Goal: Task Accomplishment & Management: Complete application form

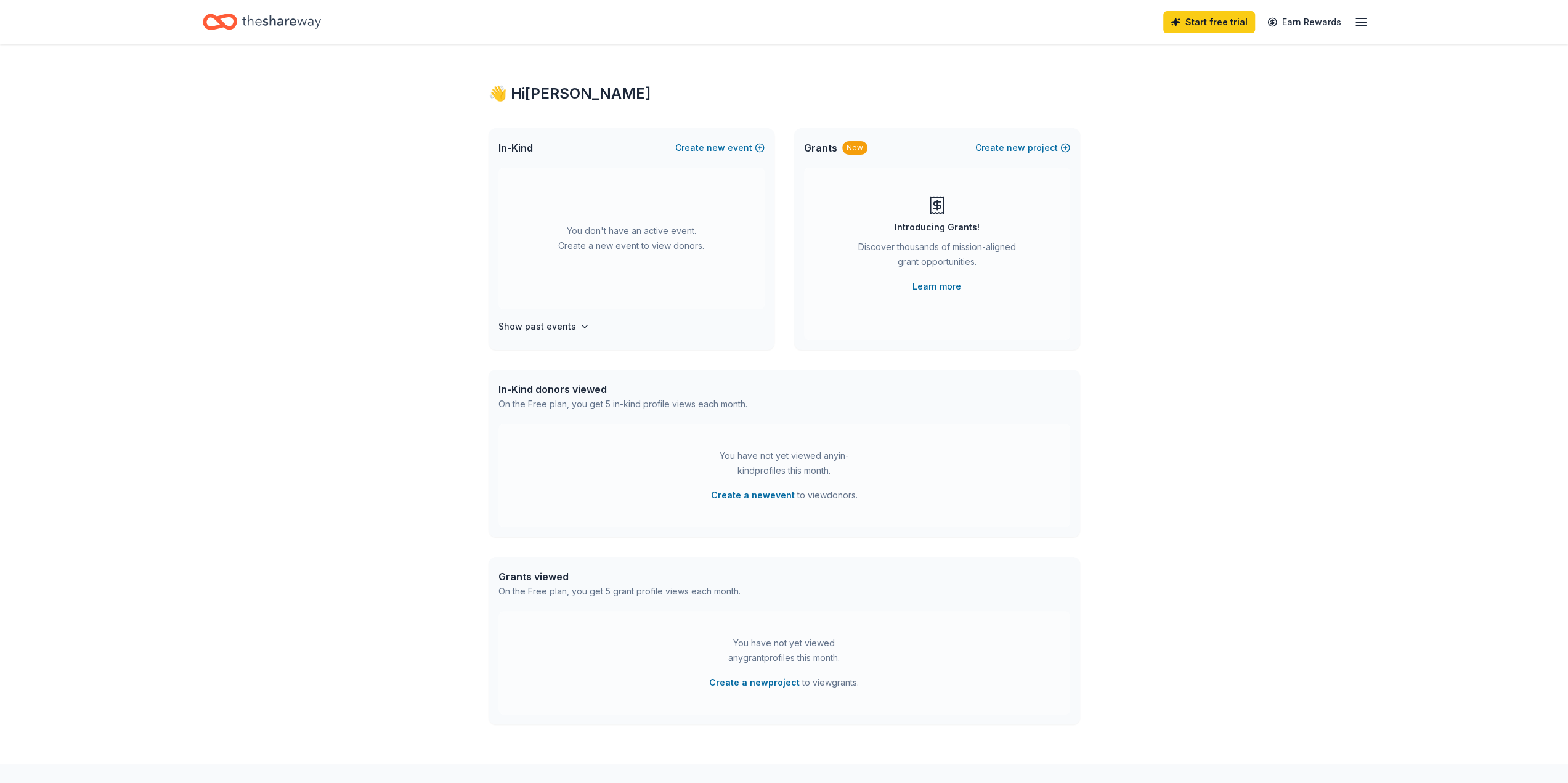
click at [1356, 23] on icon "button" at bounding box center [1361, 22] width 15 height 15
click at [1357, 23] on icon "button" at bounding box center [1361, 22] width 15 height 15
click at [1004, 144] on button "Create new project" at bounding box center [1023, 147] width 95 height 15
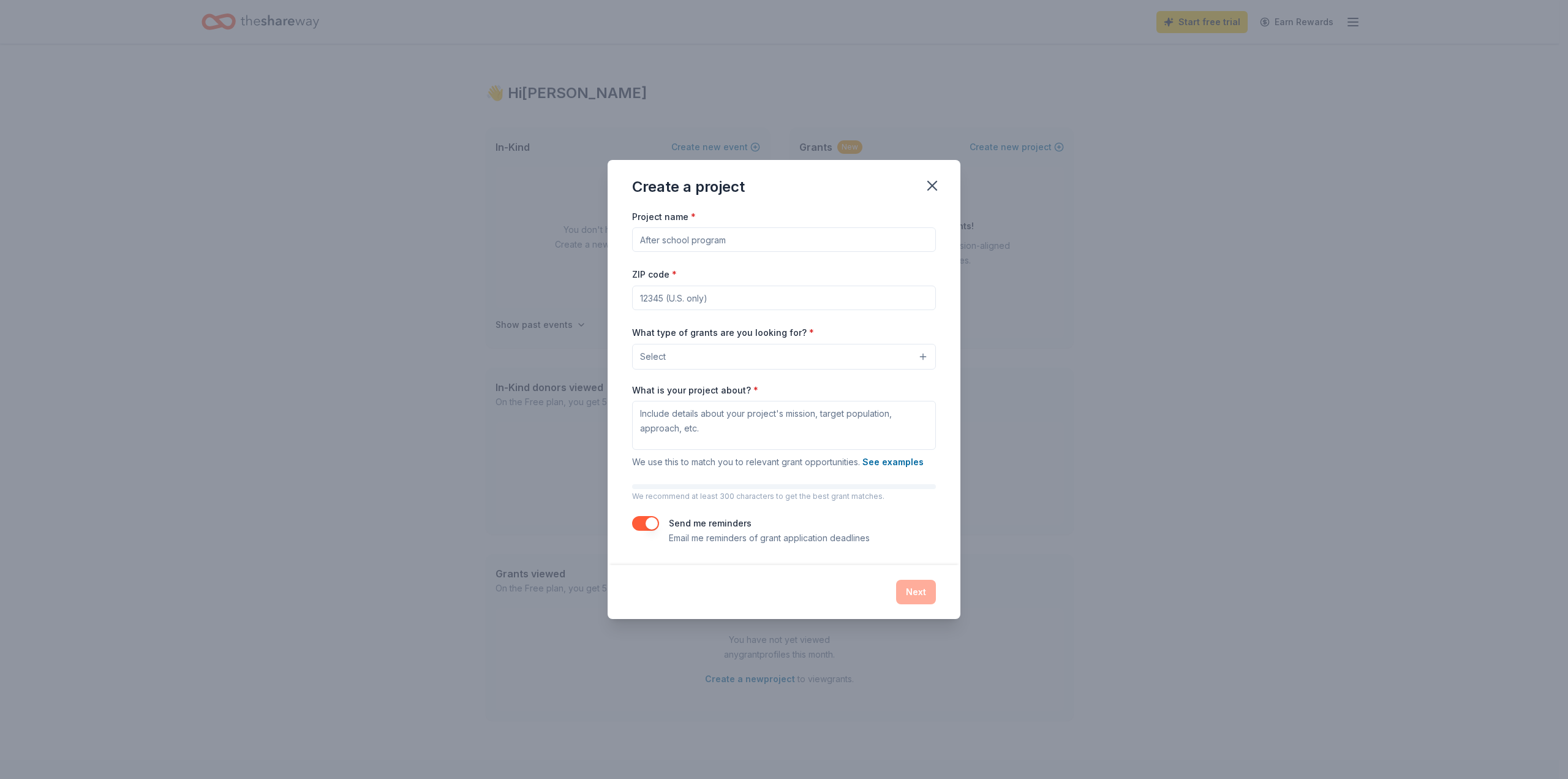
click at [666, 247] on input "Project name *" at bounding box center [784, 240] width 304 height 25
type input "2025 Oktoberfest Auction"
click at [718, 294] on input "ZIP code *" at bounding box center [784, 298] width 304 height 25
type input "90815"
click at [706, 355] on button "Select" at bounding box center [784, 357] width 304 height 26
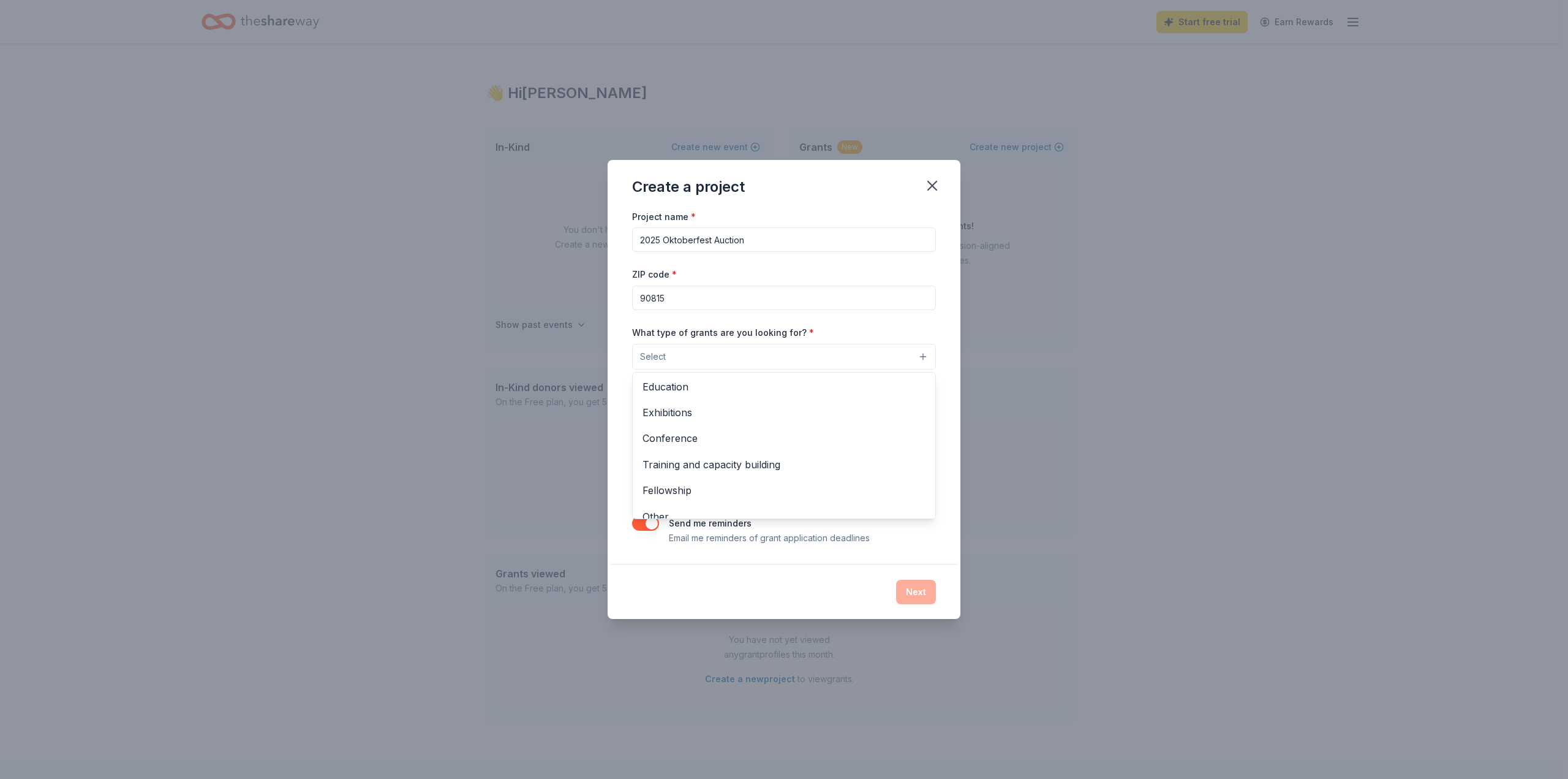
scroll to position [144, 0]
click at [765, 509] on span "Other" at bounding box center [784, 503] width 283 height 16
click at [1030, 390] on div "Create a project Project name * 2025 Oktoberfest Auction ZIP code * 90815 What …" at bounding box center [784, 390] width 1568 height 779
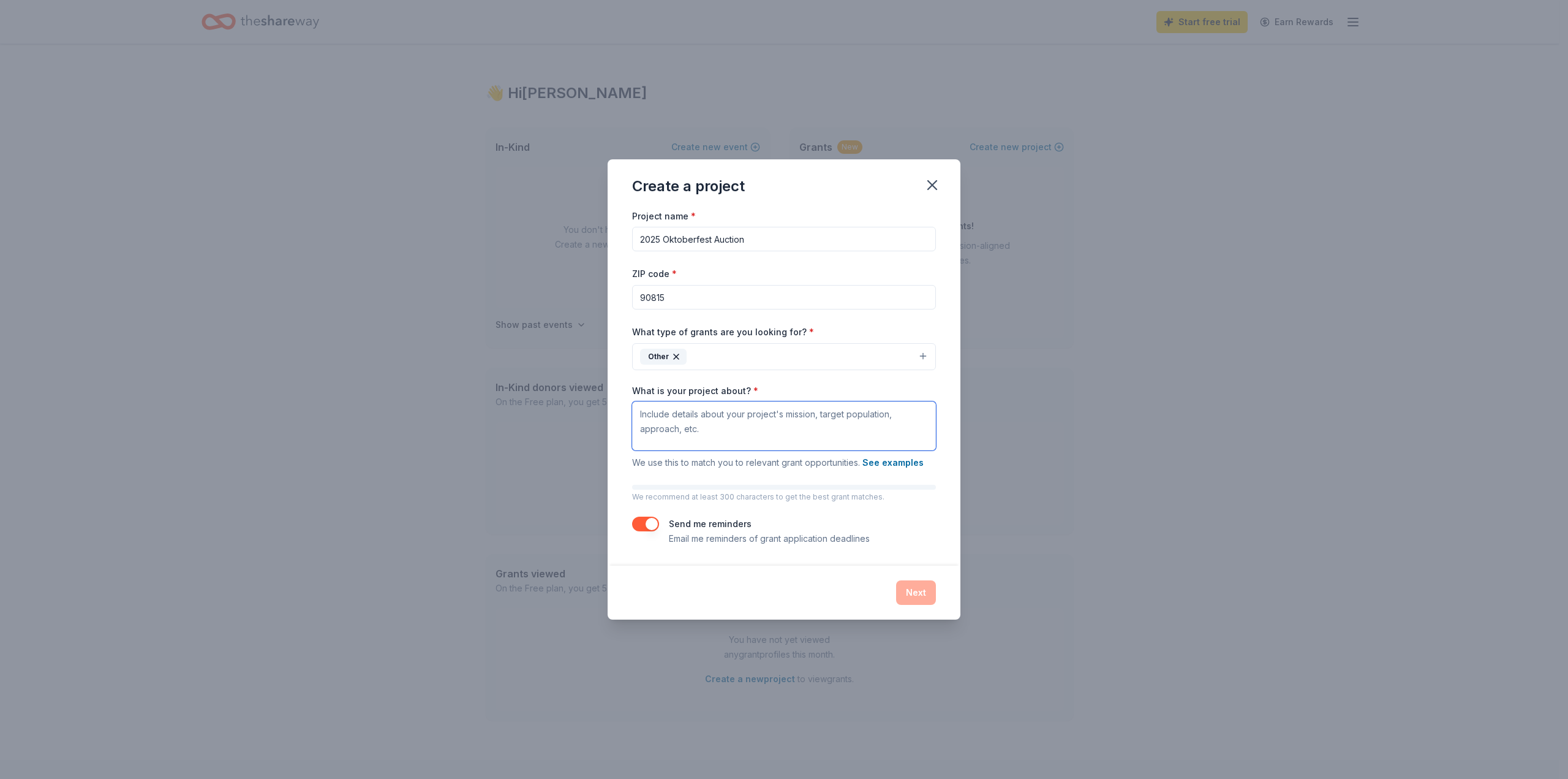
click at [844, 417] on textarea "What is your project about? *" at bounding box center [784, 426] width 304 height 49
click at [651, 521] on button "button" at bounding box center [645, 523] width 27 height 15
click at [756, 423] on textarea "What is your project about? *" at bounding box center [784, 426] width 304 height 49
click at [697, 416] on textarea "What is your project about? *" at bounding box center [784, 426] width 304 height 49
paste textarea "[GEOGRAPHIC_DATA][PERSON_NAME] in [GEOGRAPHIC_DATA], [US_STATE] is pleased to a…"
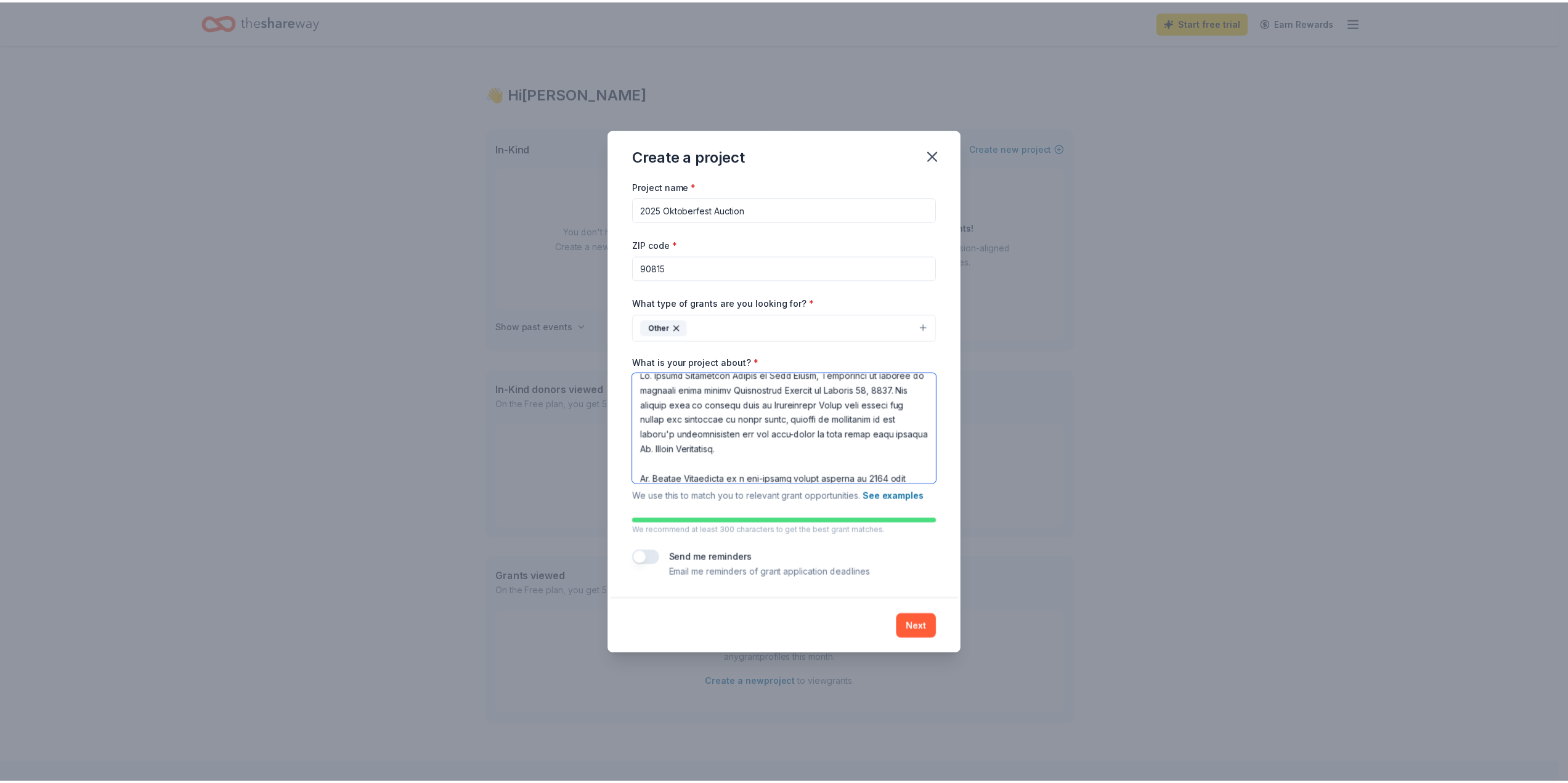
scroll to position [0, 0]
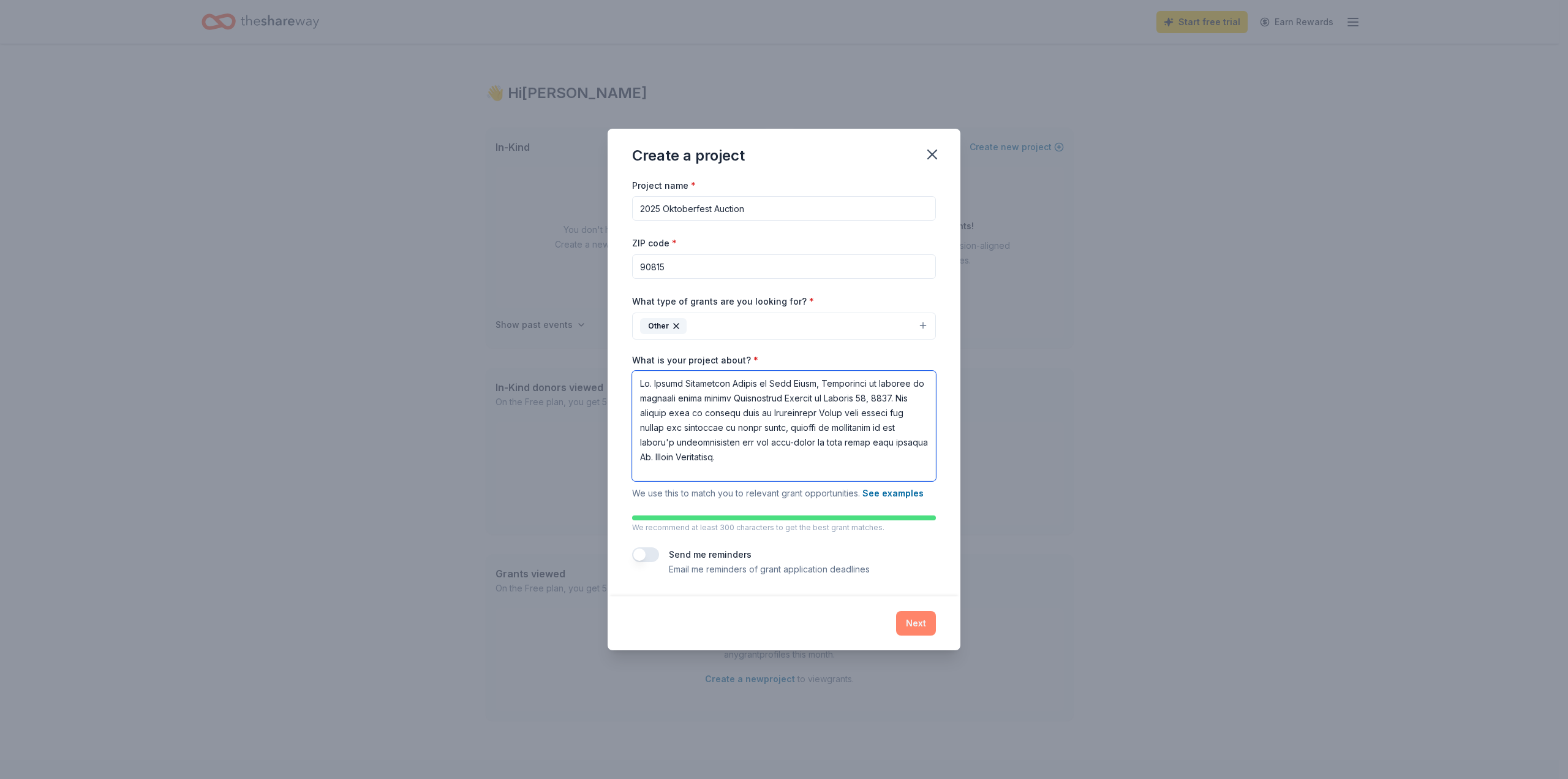
type textarea "[GEOGRAPHIC_DATA][PERSON_NAME] in [GEOGRAPHIC_DATA], [US_STATE] is pleased to a…"
click at [915, 622] on button "Next" at bounding box center [916, 623] width 40 height 25
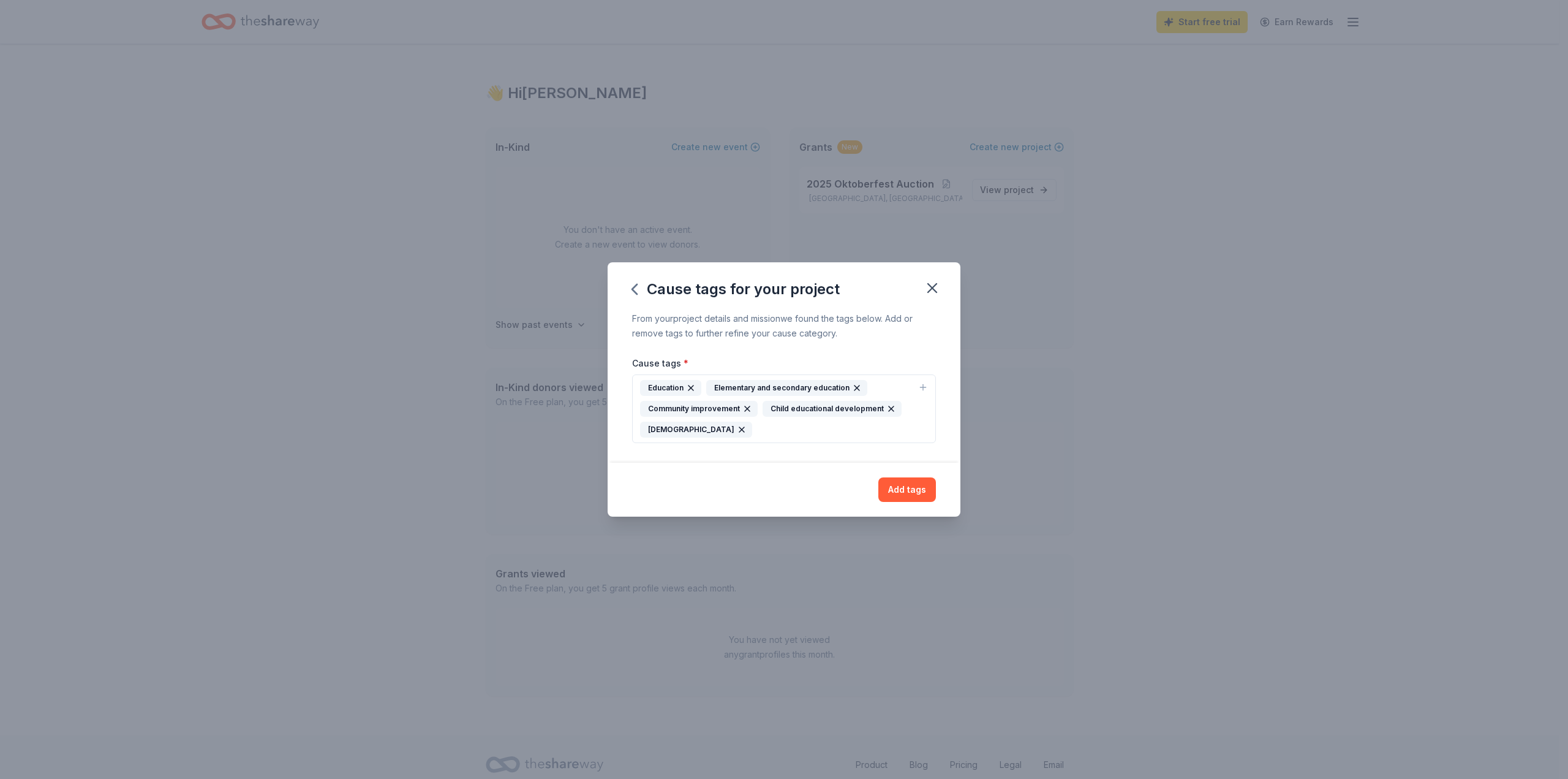
click at [737, 427] on icon "button" at bounding box center [742, 429] width 10 height 10
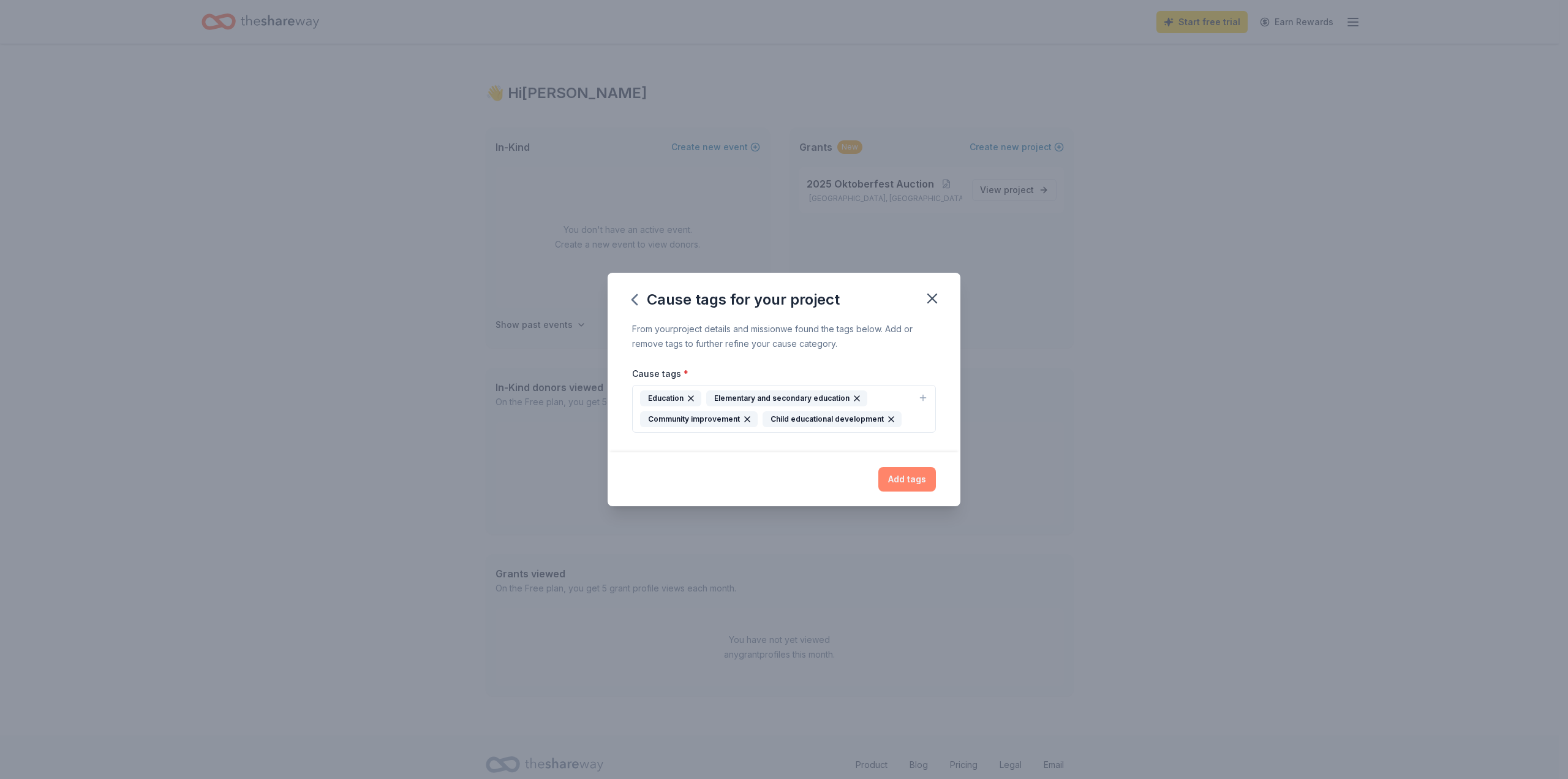
click at [904, 479] on button "Add tags" at bounding box center [907, 479] width 58 height 25
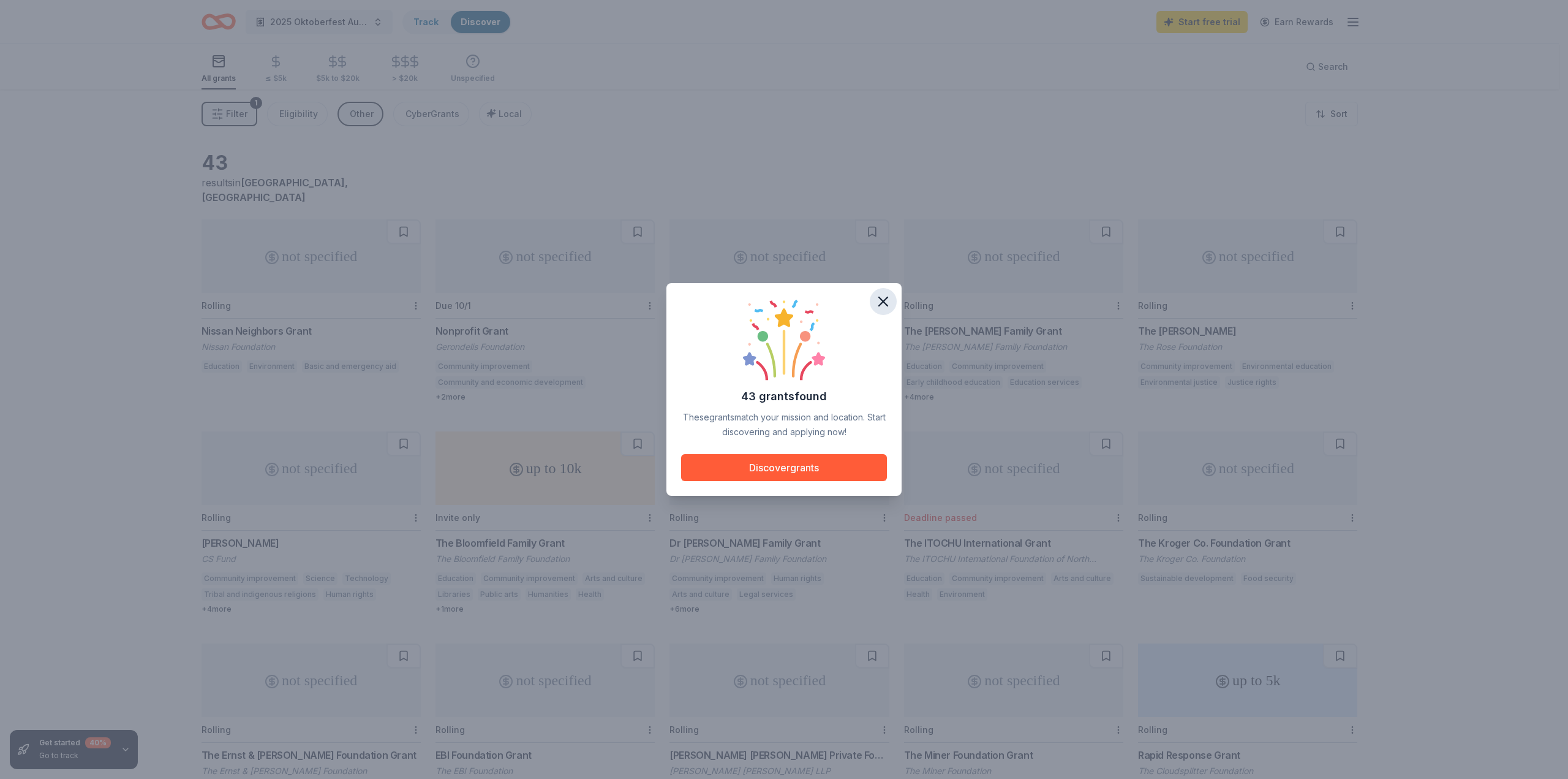
click at [883, 304] on icon "button" at bounding box center [883, 301] width 17 height 17
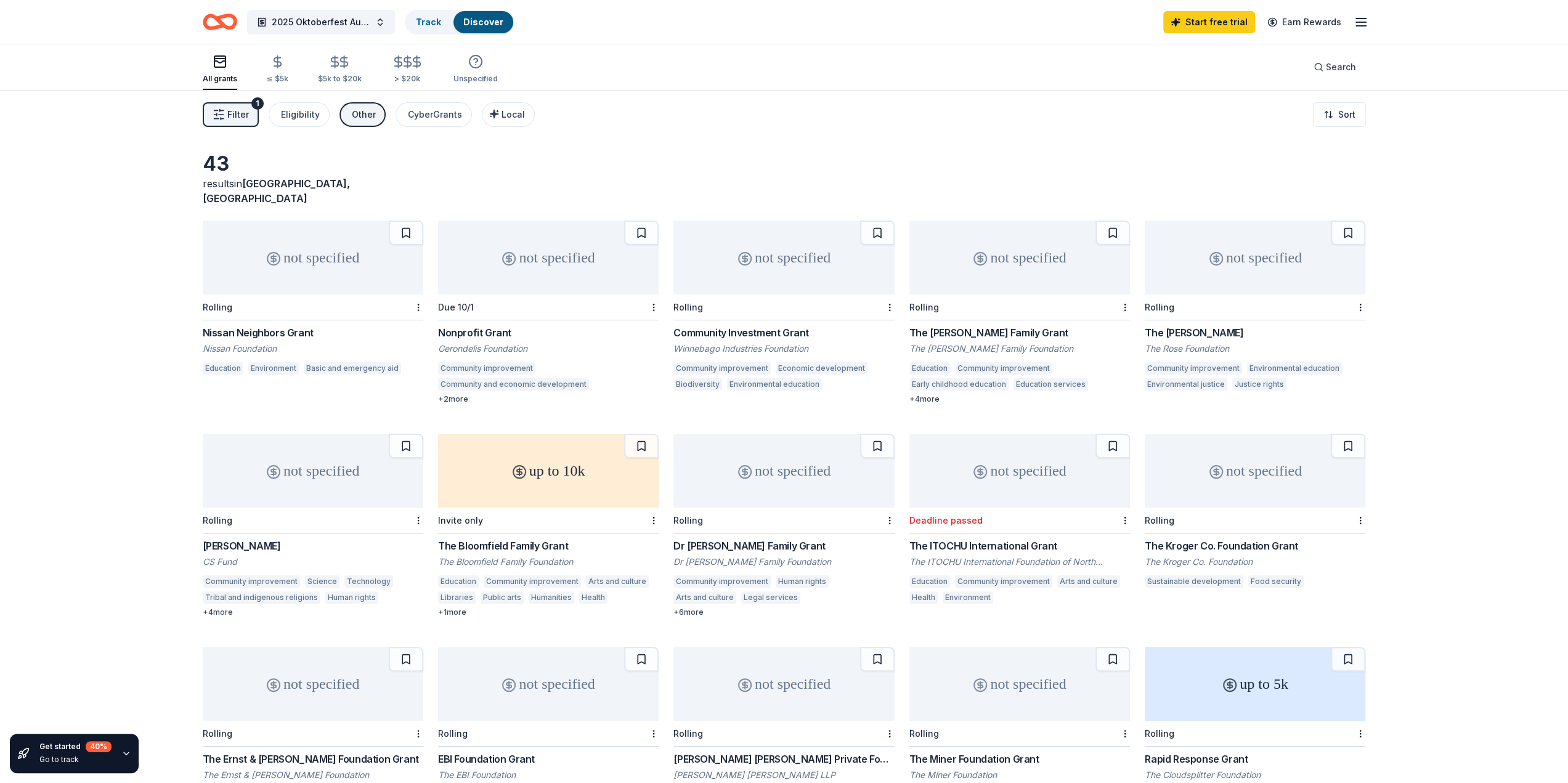
click at [250, 115] on button "Filter 1" at bounding box center [230, 114] width 56 height 25
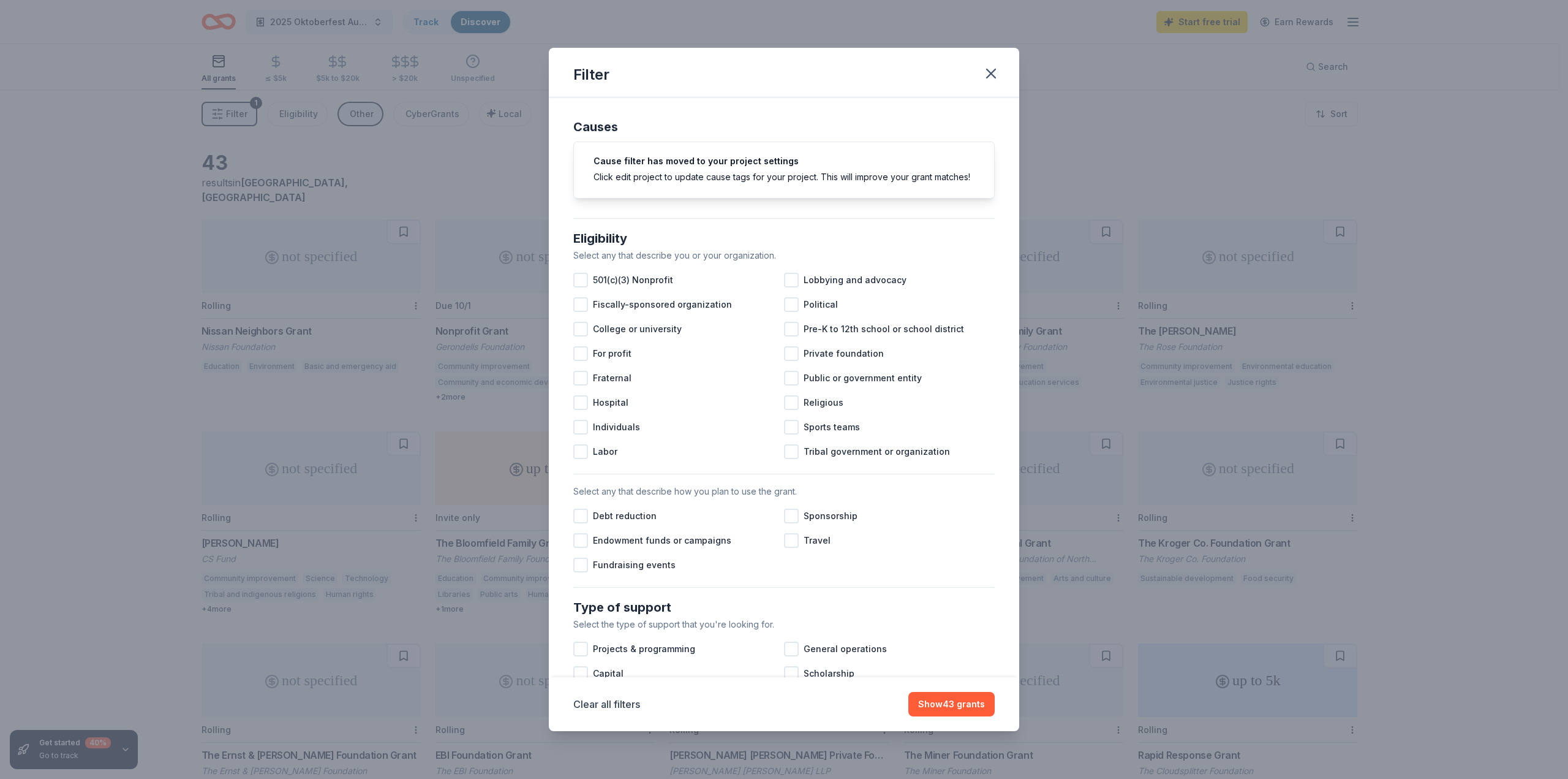
click at [249, 114] on div "Filter Causes Cause filter has moved to your project settings Click edit projec…" at bounding box center [784, 390] width 1568 height 779
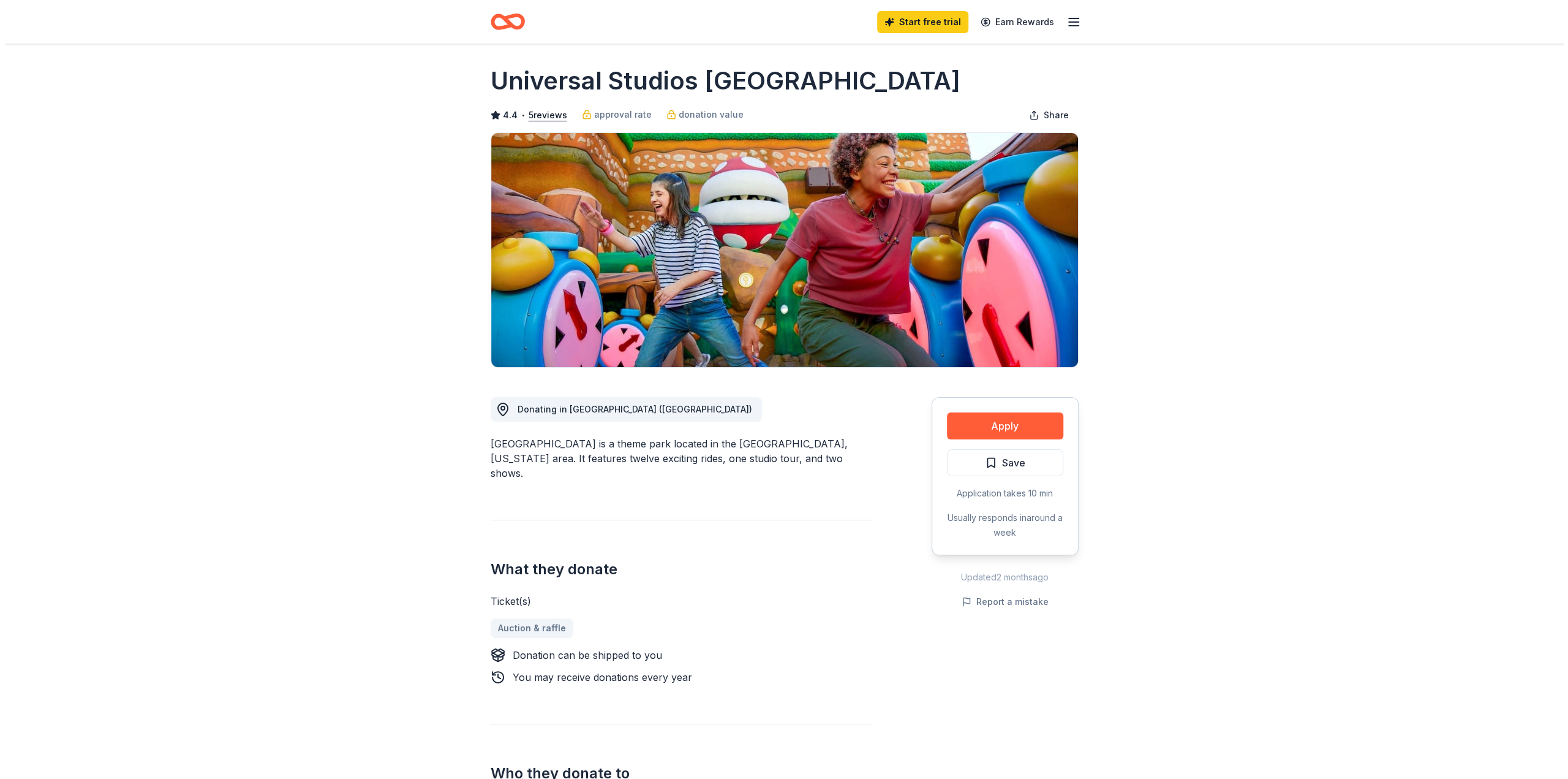
scroll to position [61, 0]
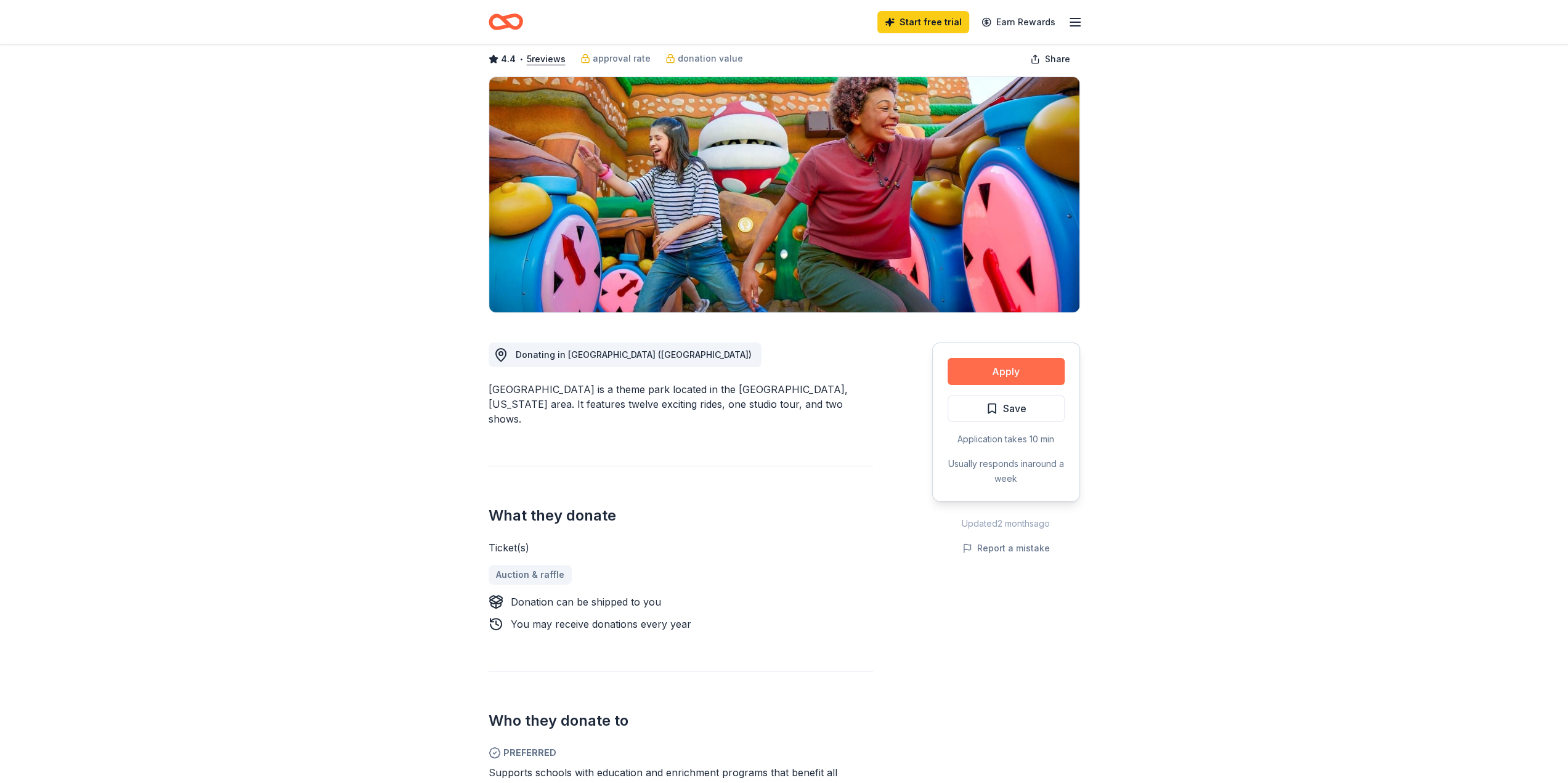
click at [1019, 370] on button "Apply" at bounding box center [1006, 371] width 117 height 27
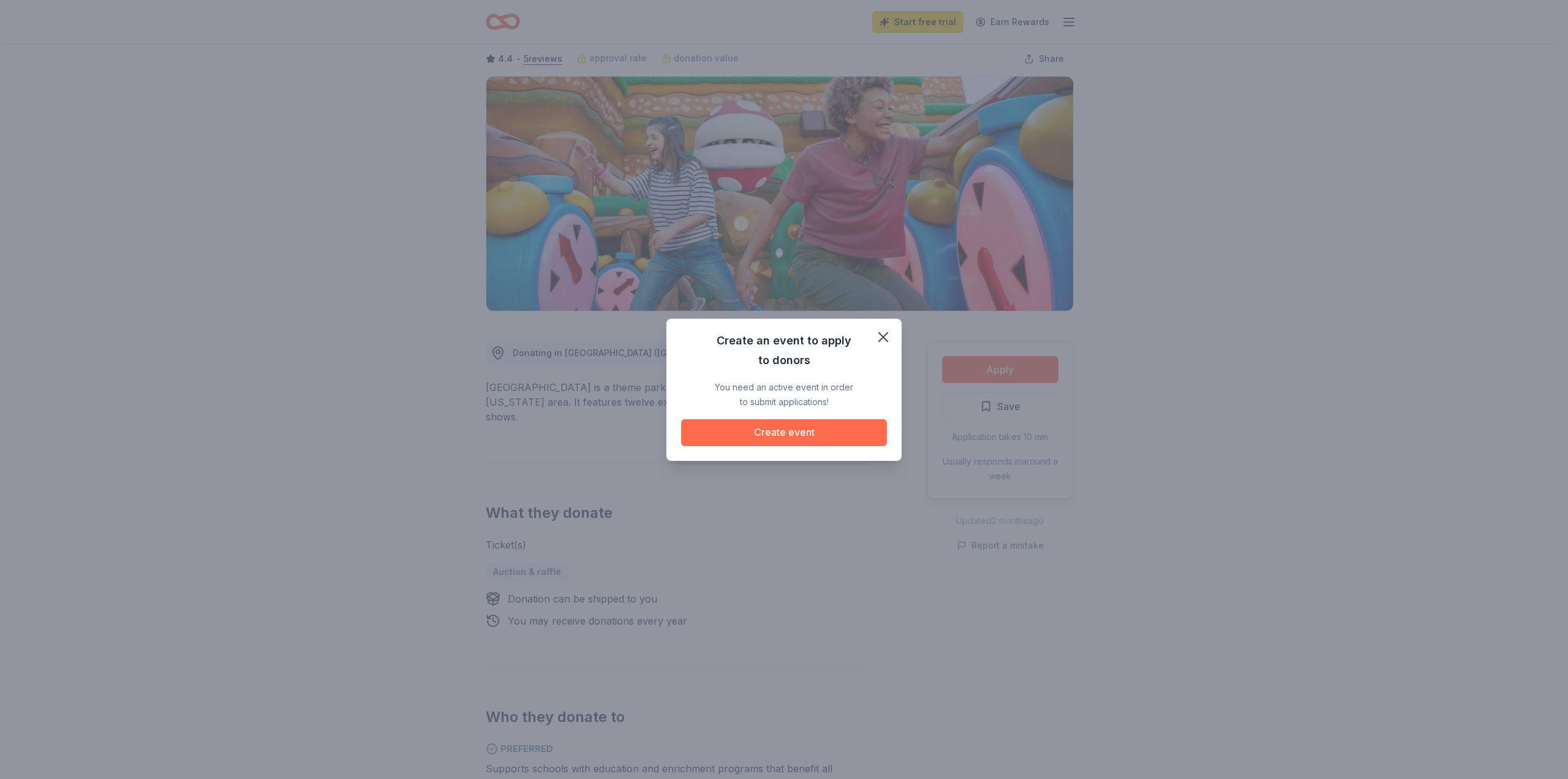
click at [790, 432] on button "Create event" at bounding box center [784, 433] width 206 height 27
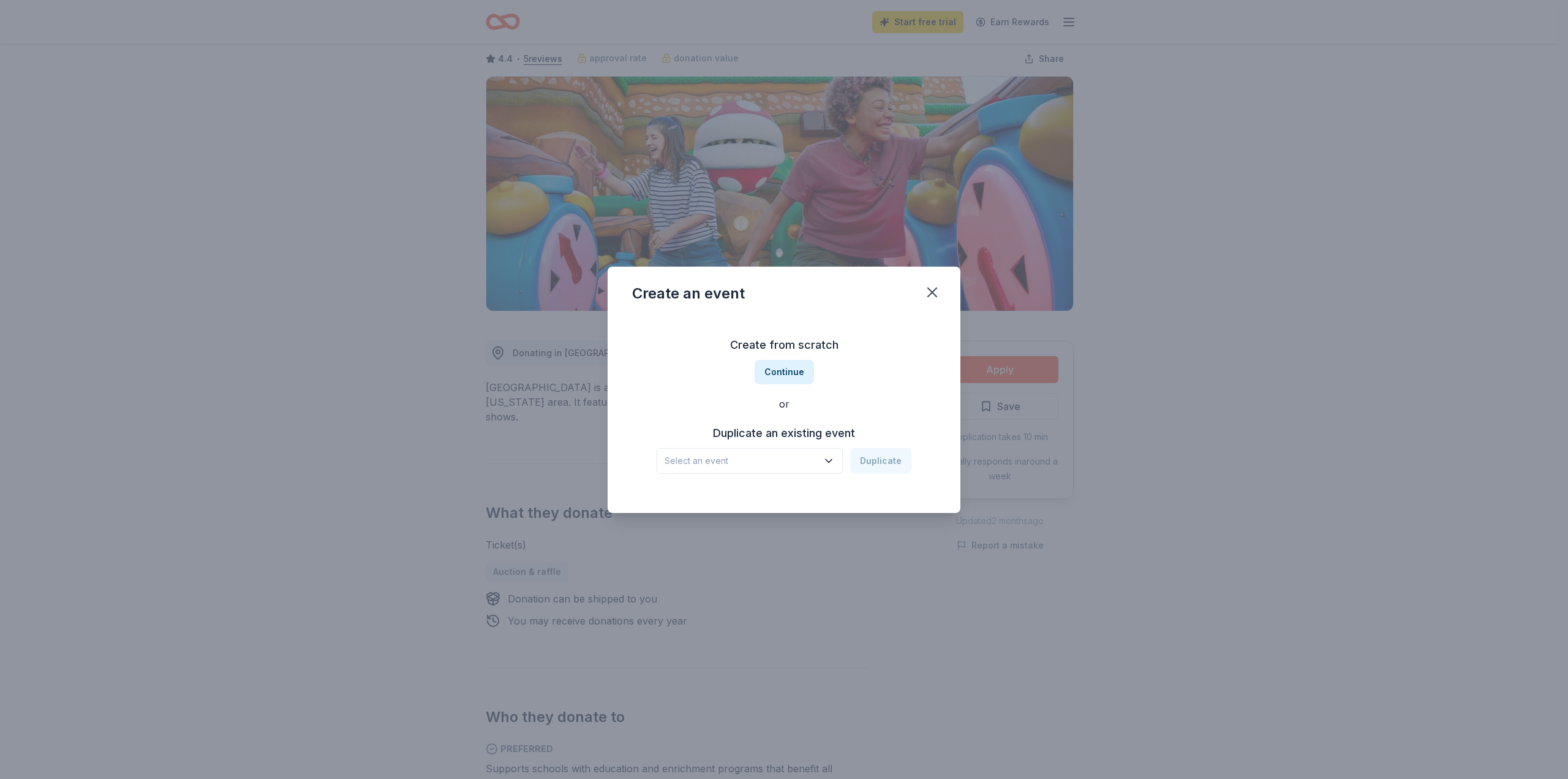
click at [810, 435] on h3 "Duplicate an existing event" at bounding box center [784, 433] width 255 height 20
click at [832, 459] on icon "button" at bounding box center [829, 461] width 12 height 12
click at [773, 502] on div "2024 Oktoberfest Auction" at bounding box center [725, 509] width 111 height 15
click at [888, 459] on button "Duplicate" at bounding box center [881, 461] width 61 height 26
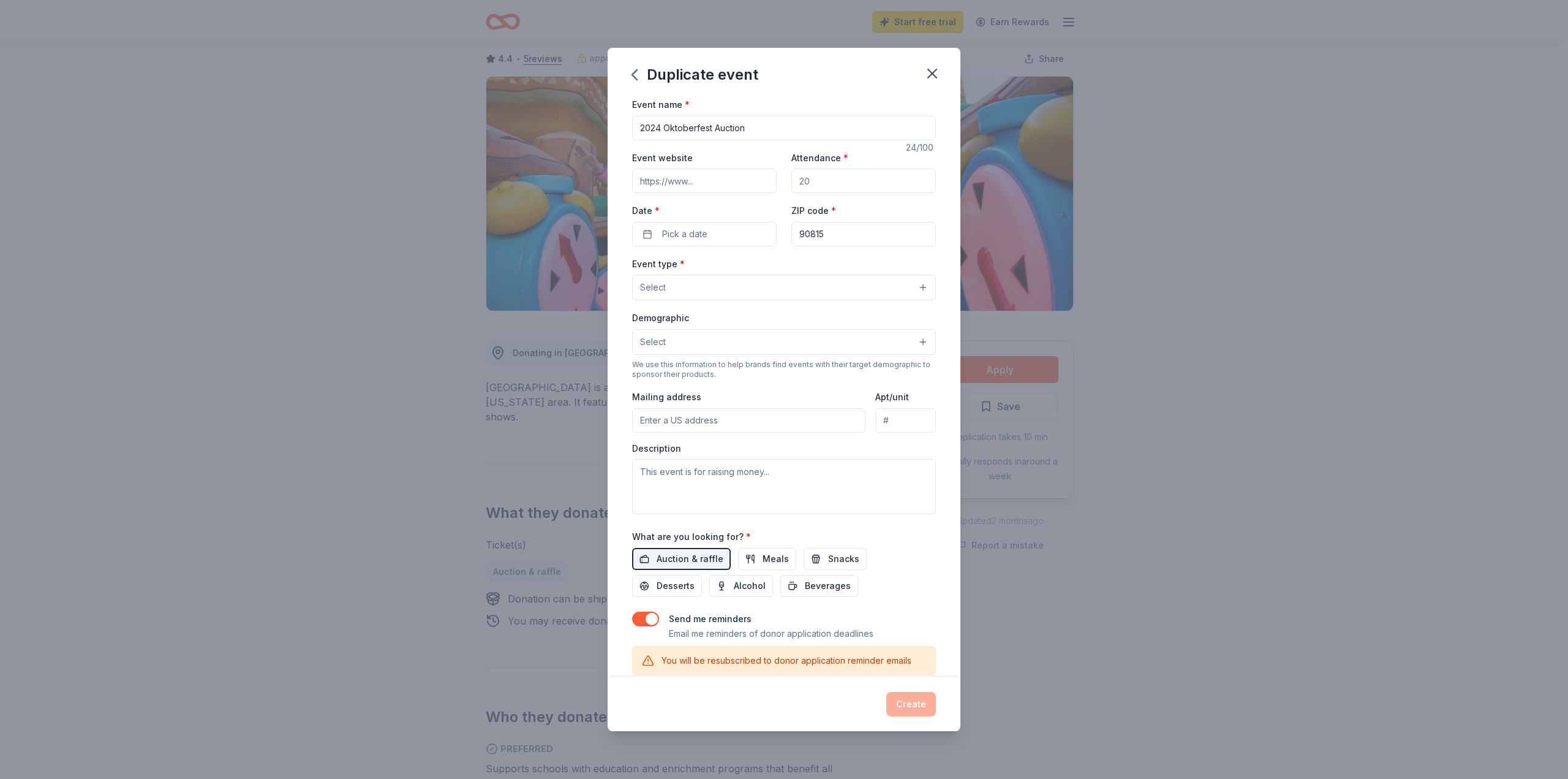
click at [658, 124] on input "2024 Oktoberfest Auction" at bounding box center [784, 128] width 304 height 25
type input "2025 Oktoberfest Auction"
click at [716, 182] on input "Event website" at bounding box center [704, 181] width 144 height 25
drag, startPoint x: 675, startPoint y: 180, endPoint x: 782, endPoint y: 182, distance: 107.0
click at [782, 182] on div "Event website Attendance * Date * Pick a date ZIP code * 90815" at bounding box center [784, 197] width 304 height 96
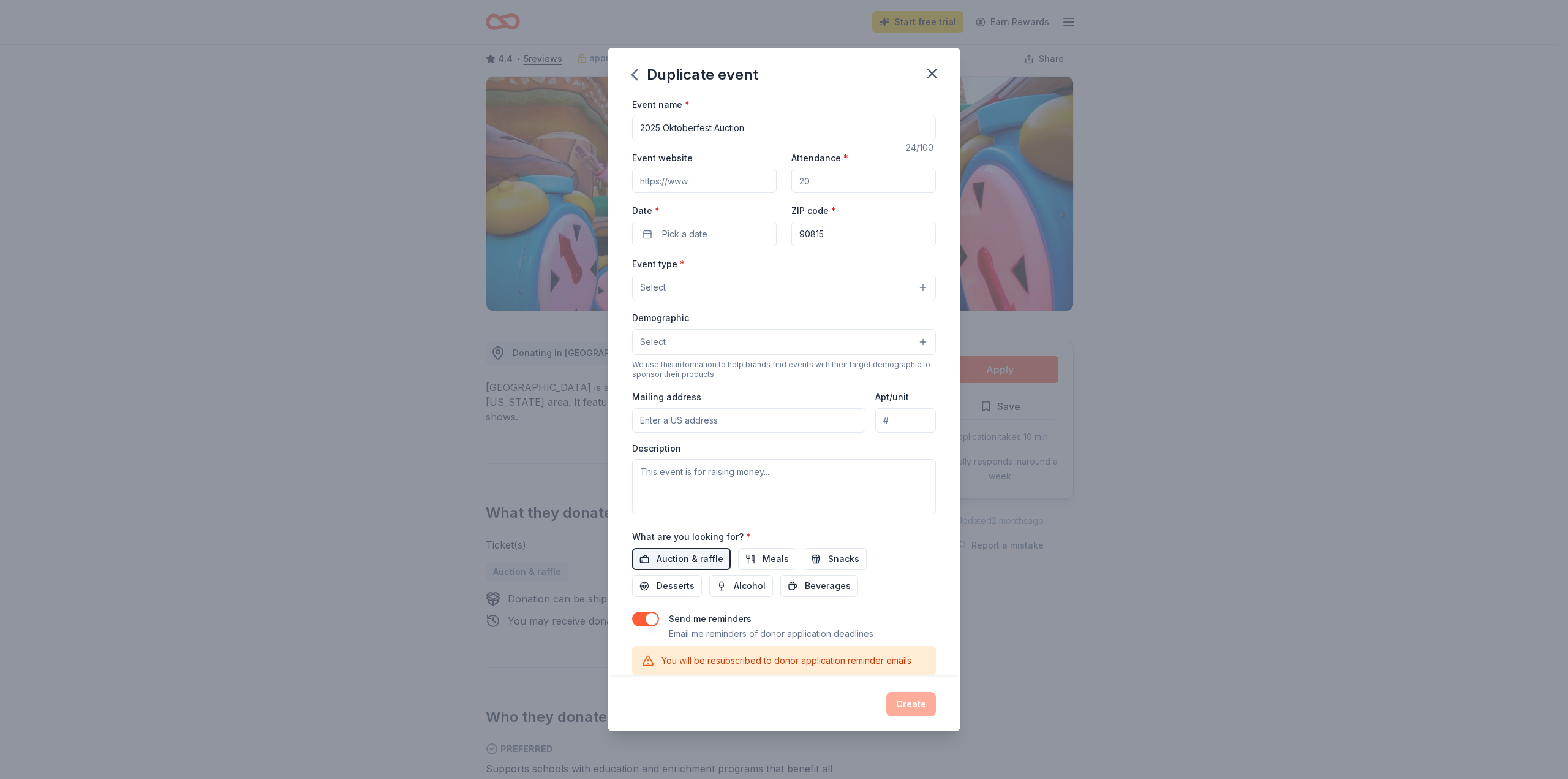
drag, startPoint x: 823, startPoint y: 180, endPoint x: 749, endPoint y: 177, distance: 74.1
click at [749, 177] on div "Event website Attendance * Date * Pick a date ZIP code * 90815" at bounding box center [784, 197] width 304 height 96
drag, startPoint x: 806, startPoint y: 178, endPoint x: 816, endPoint y: 176, distance: 10.2
click at [816, 176] on input "Attendance *" at bounding box center [864, 181] width 144 height 25
type input "1500"
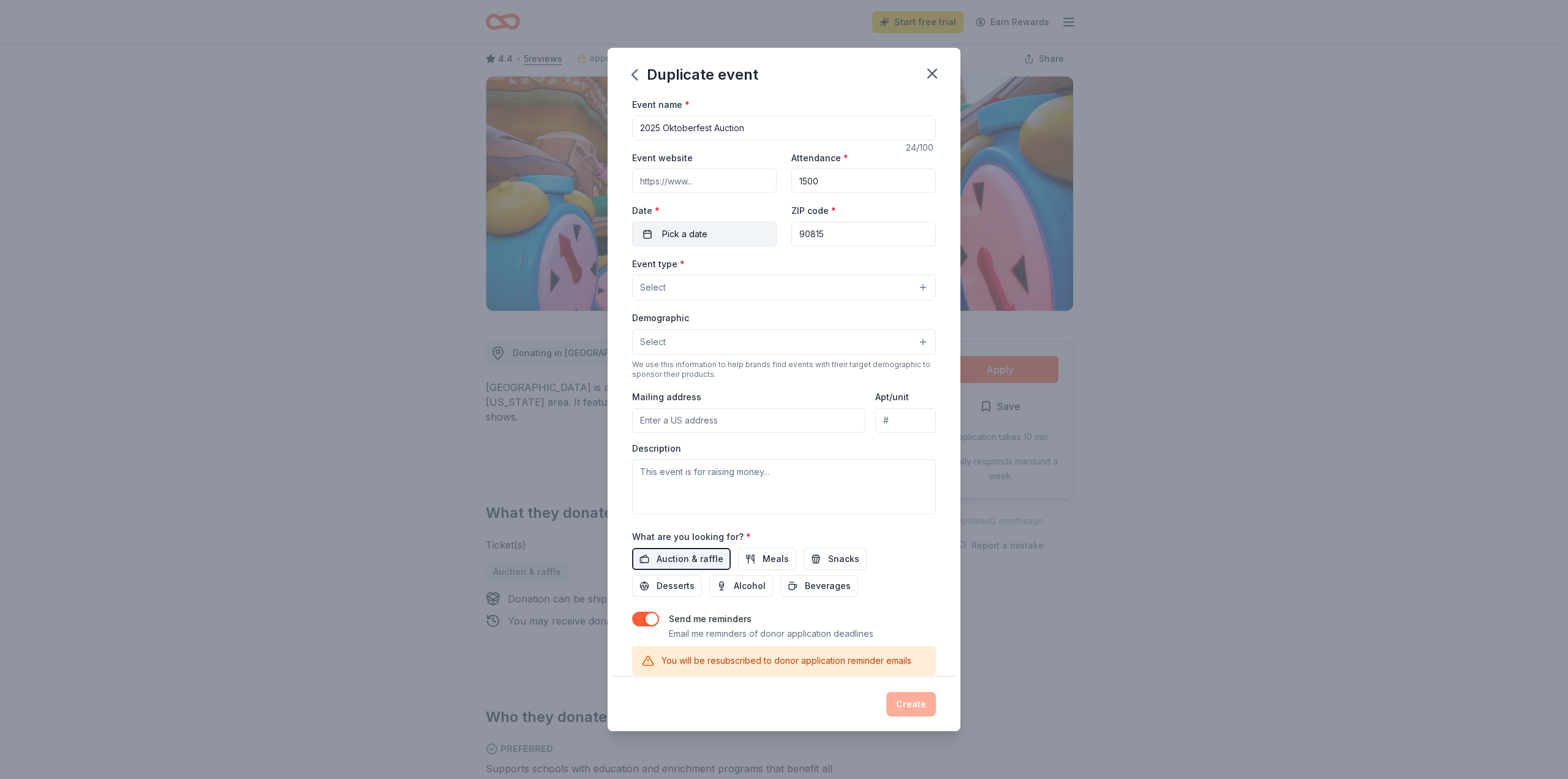
click at [700, 235] on span "Pick a date" at bounding box center [684, 234] width 45 height 15
click at [768, 265] on button "Go to next month" at bounding box center [768, 266] width 17 height 17
click at [768, 335] on button "11" at bounding box center [768, 339] width 22 height 22
click at [898, 201] on div "Event website Attendance * 1500 Date * [DATE] ZIP code * 90815" at bounding box center [784, 197] width 304 height 96
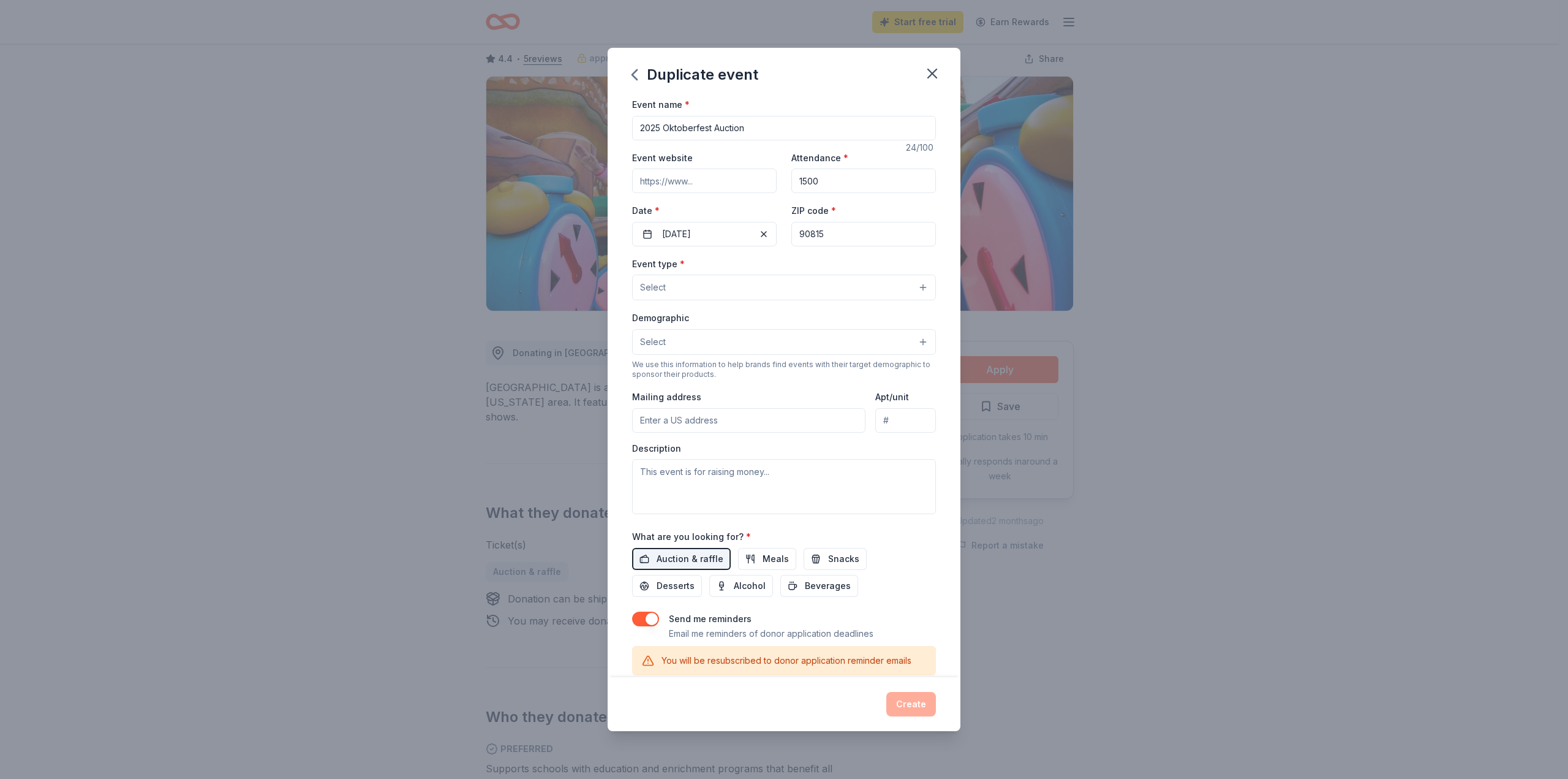
click at [750, 284] on button "Select" at bounding box center [784, 287] width 304 height 26
click at [710, 314] on span "Fundraiser" at bounding box center [784, 318] width 283 height 16
click at [812, 264] on div "Event type * Fundraiser Business & professional Food & drink Health & wellness …" at bounding box center [784, 279] width 304 height 46
click at [749, 337] on button "Select" at bounding box center [784, 343] width 304 height 26
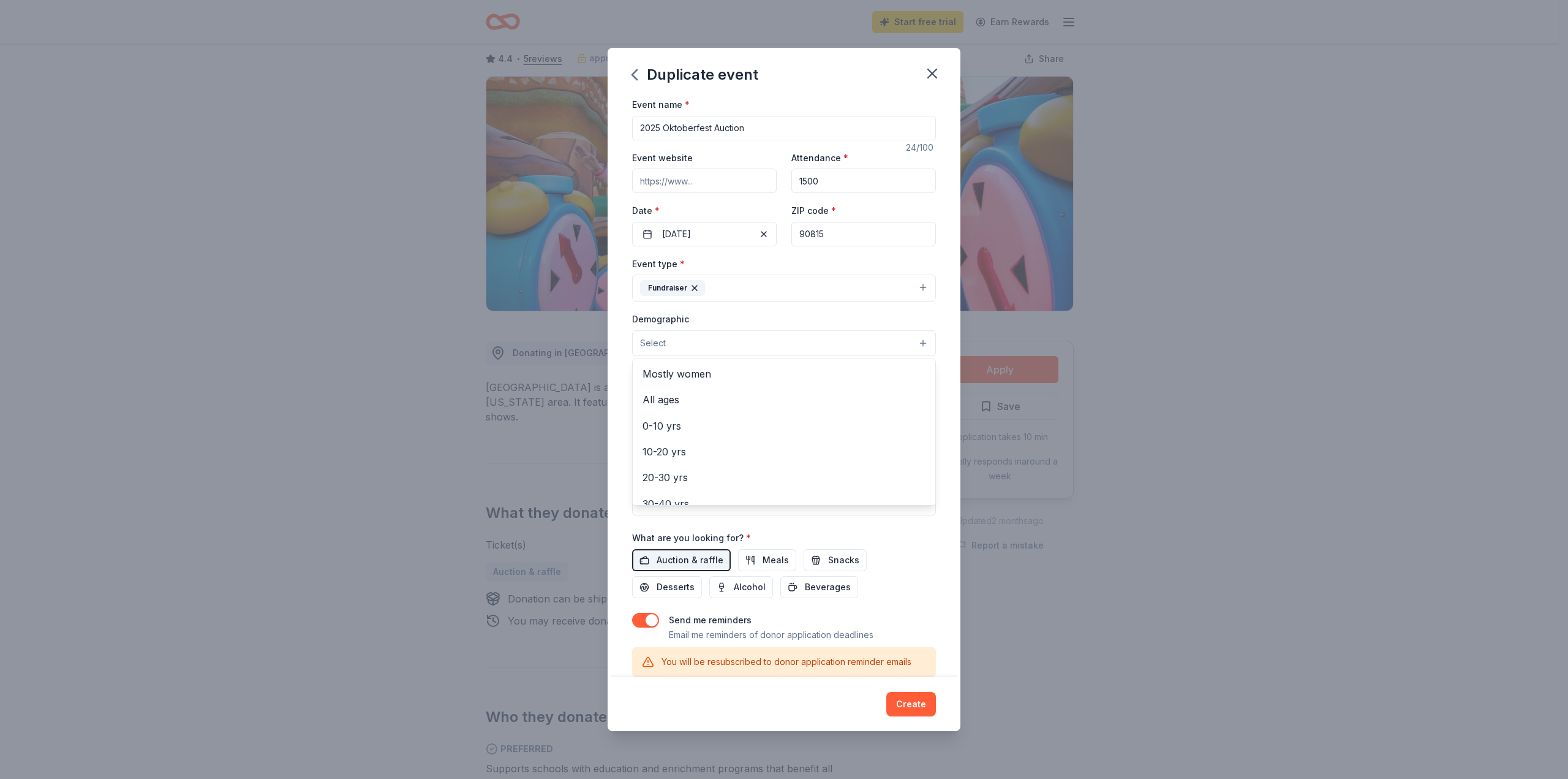
scroll to position [48, 0]
click at [676, 429] on span "0-10 yrs" at bounding box center [784, 430] width 283 height 16
click at [686, 341] on icon "button" at bounding box center [685, 343] width 5 height 5
click at [864, 338] on button "Select" at bounding box center [784, 343] width 304 height 26
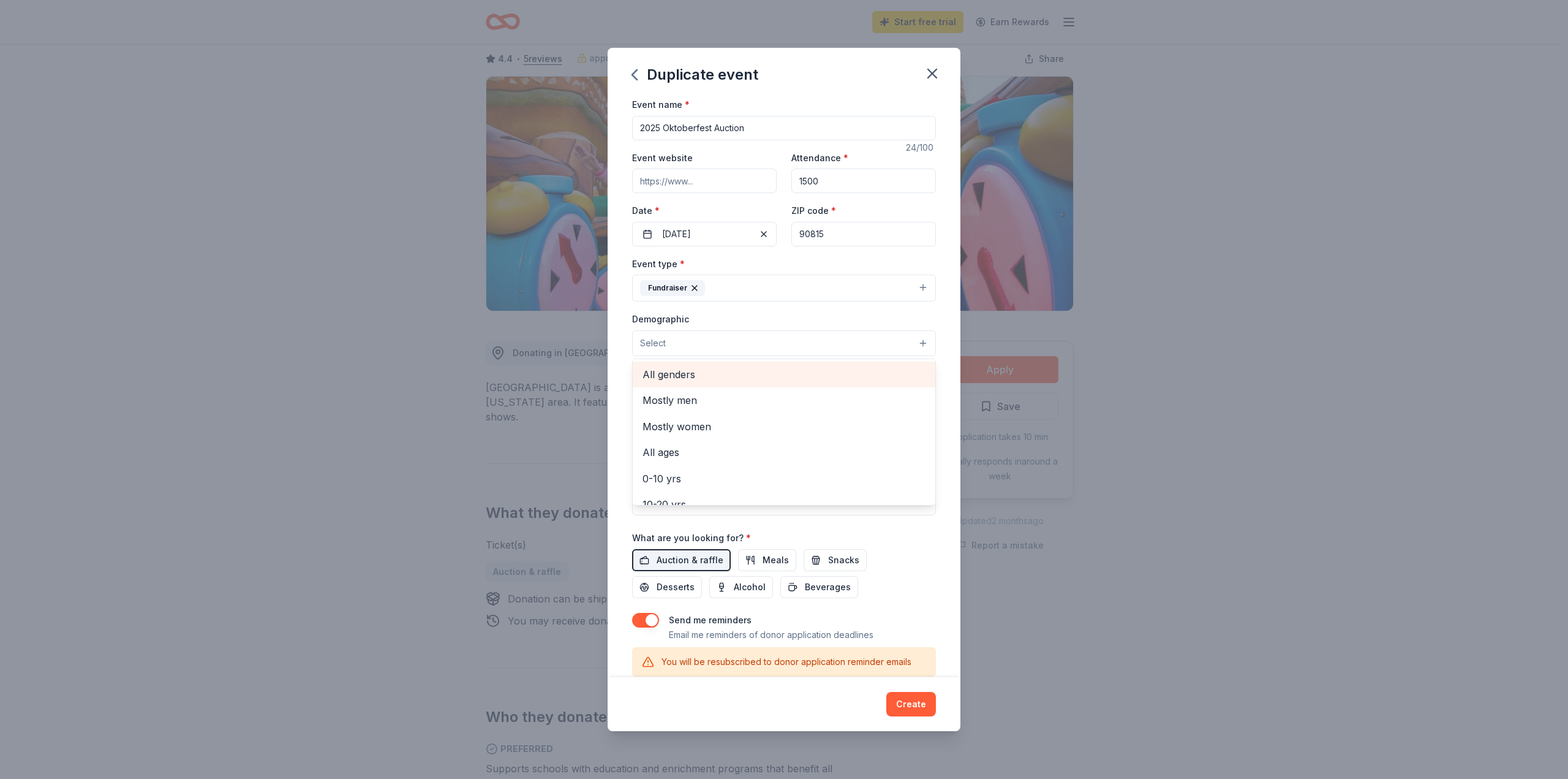
click at [706, 371] on span "All genders" at bounding box center [784, 374] width 283 height 16
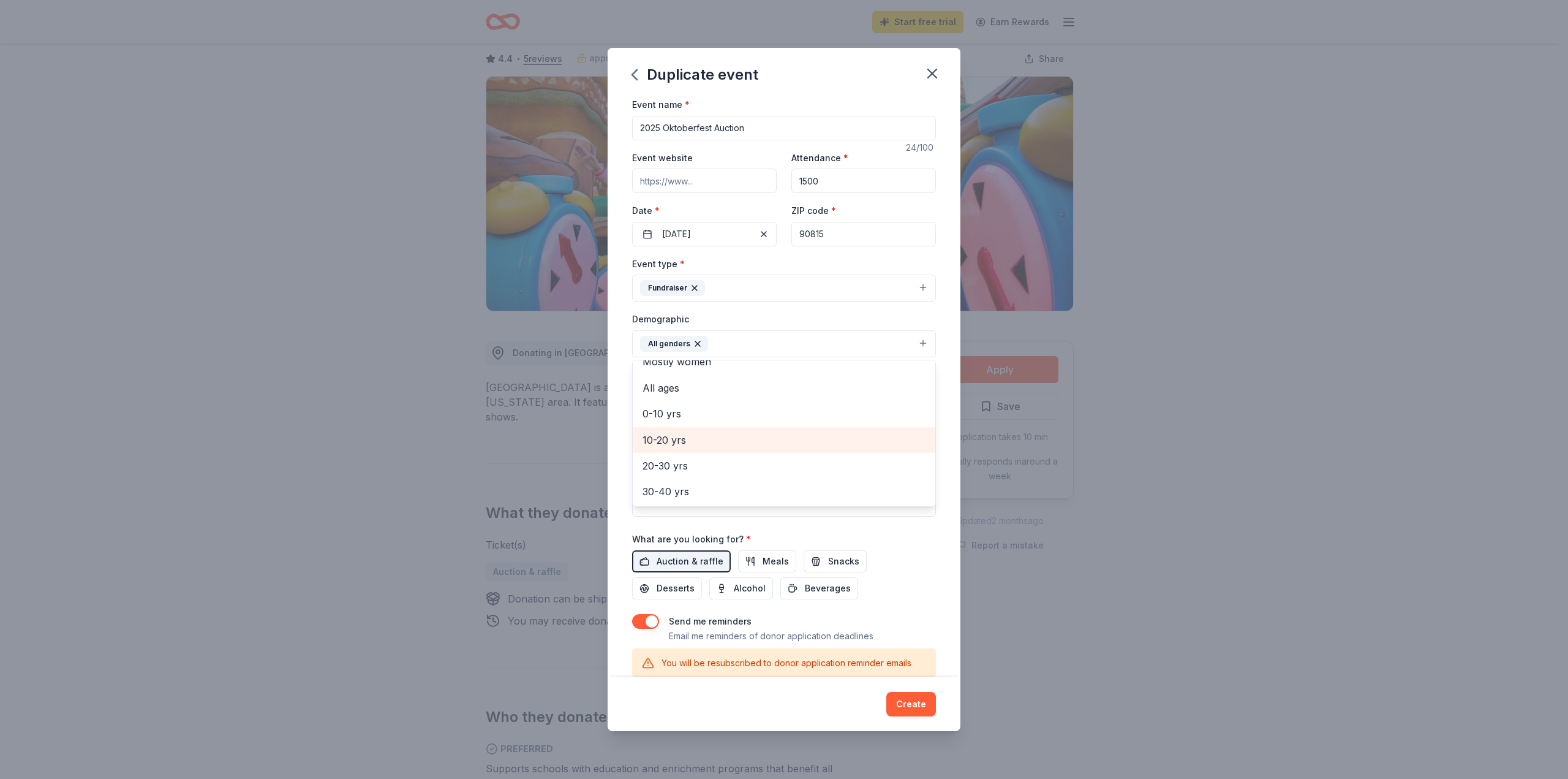
scroll to position [61, 0]
click at [689, 441] on span "20-30 yrs" at bounding box center [784, 444] width 283 height 16
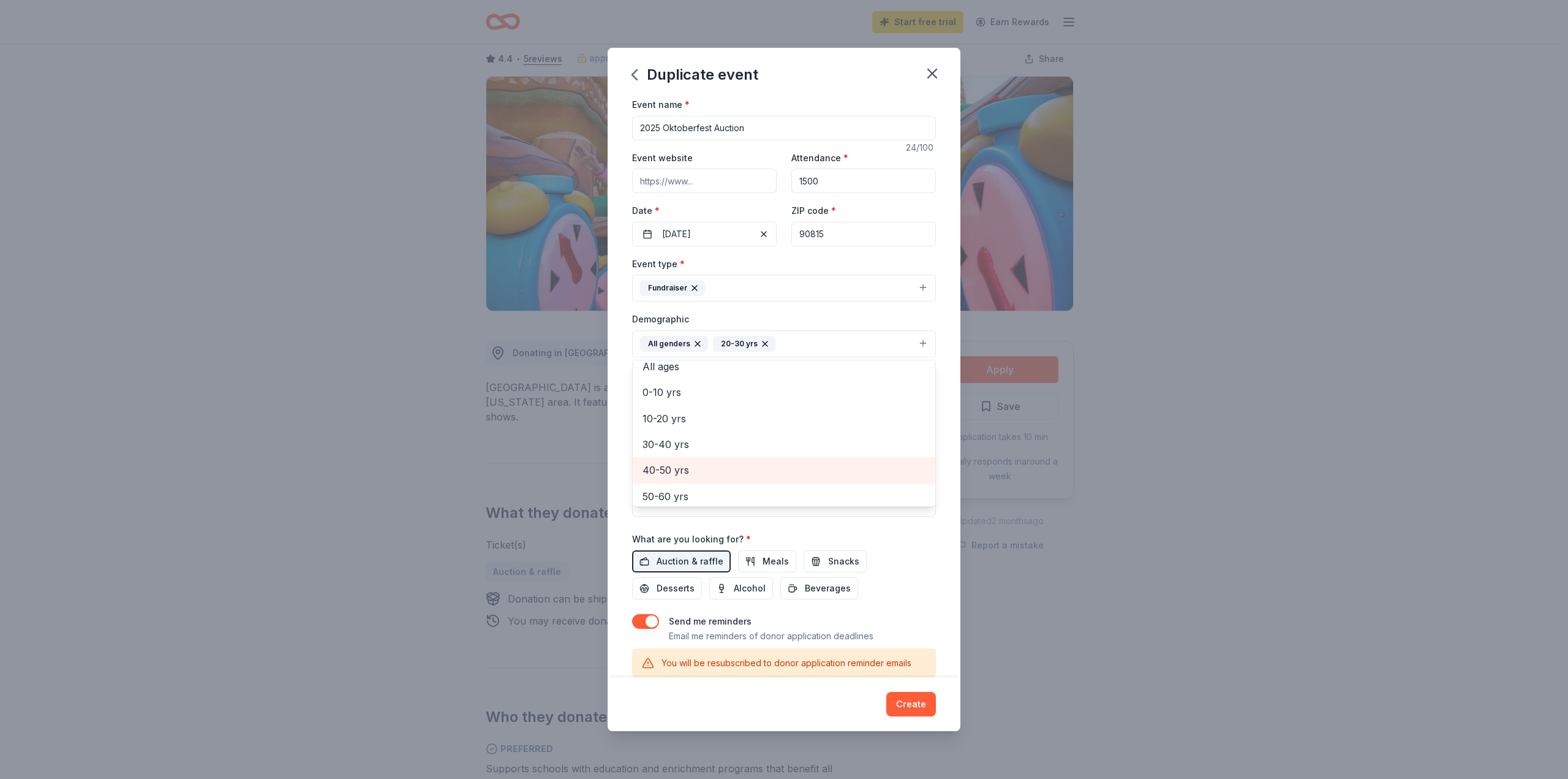
click at [681, 466] on span "40-50 yrs" at bounding box center [784, 469] width 283 height 16
click at [677, 468] on span "50-60 yrs" at bounding box center [784, 469] width 283 height 16
click at [938, 322] on div "Event name * 2025 Oktoberfest Auction 24 /100 Event website Attendance * 1500 D…" at bounding box center [783, 386] width 352 height 580
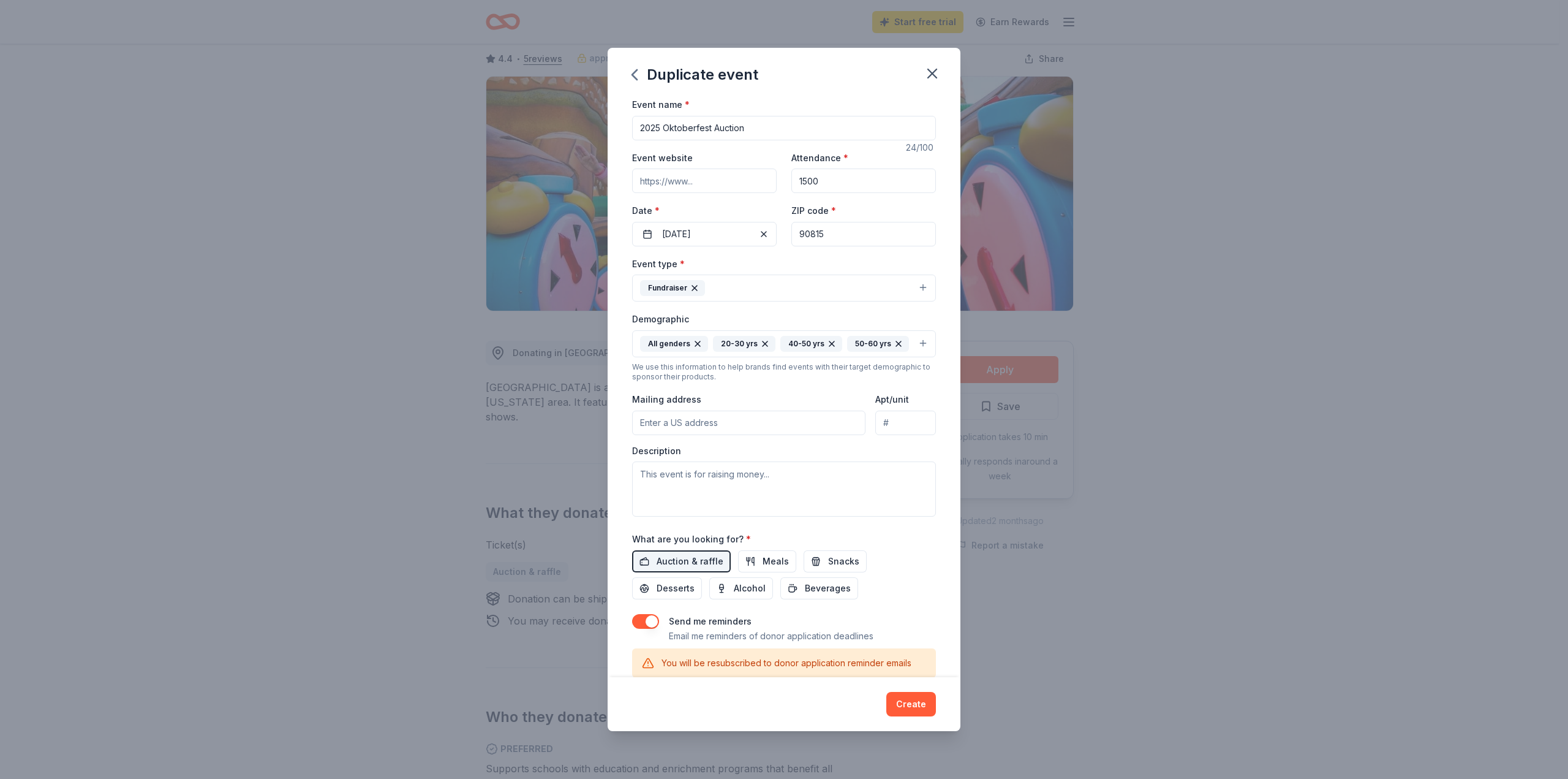
click at [797, 426] on input "Mailing address" at bounding box center [749, 423] width 233 height 25
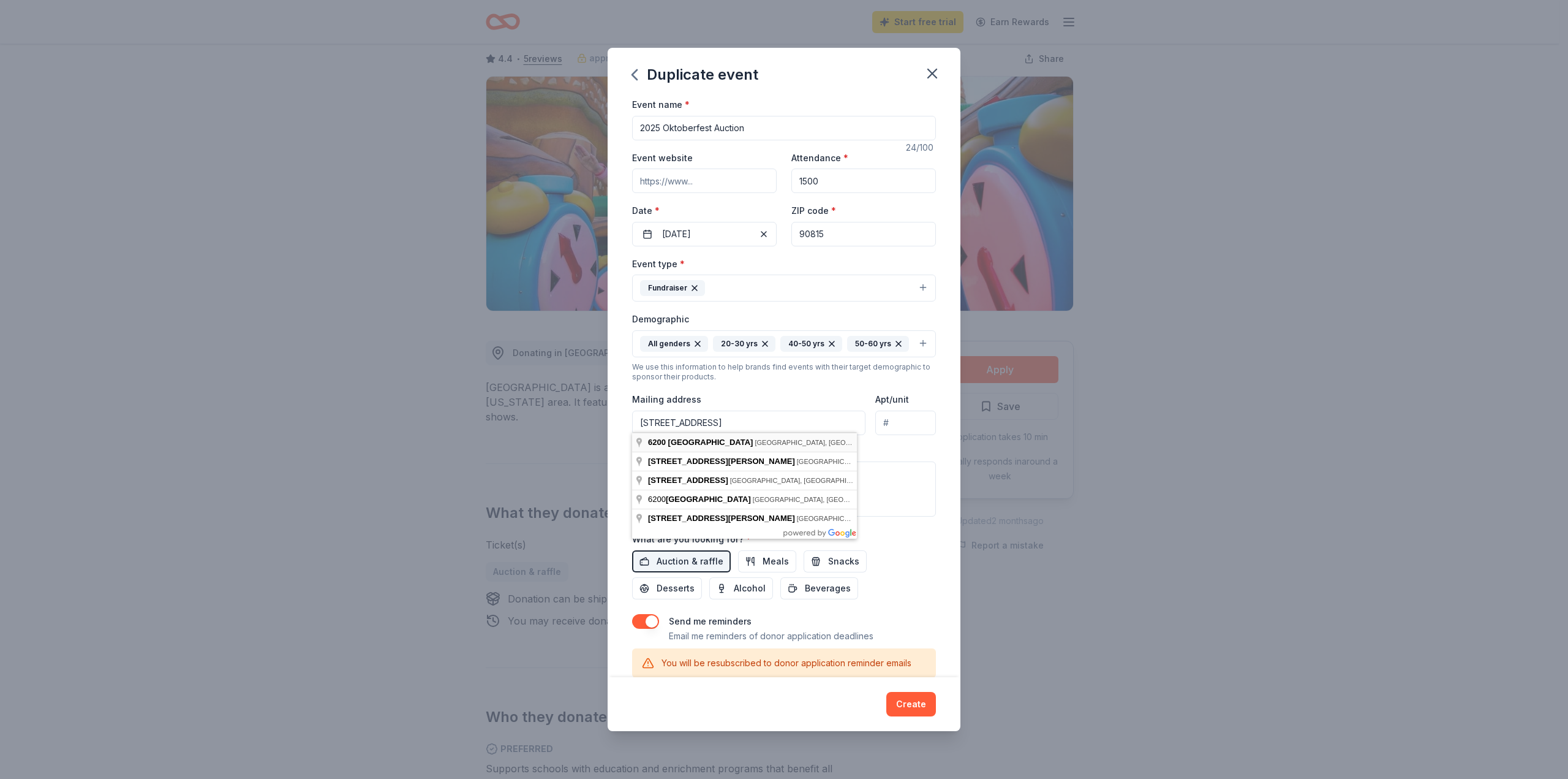
type input "[STREET_ADDRESS]"
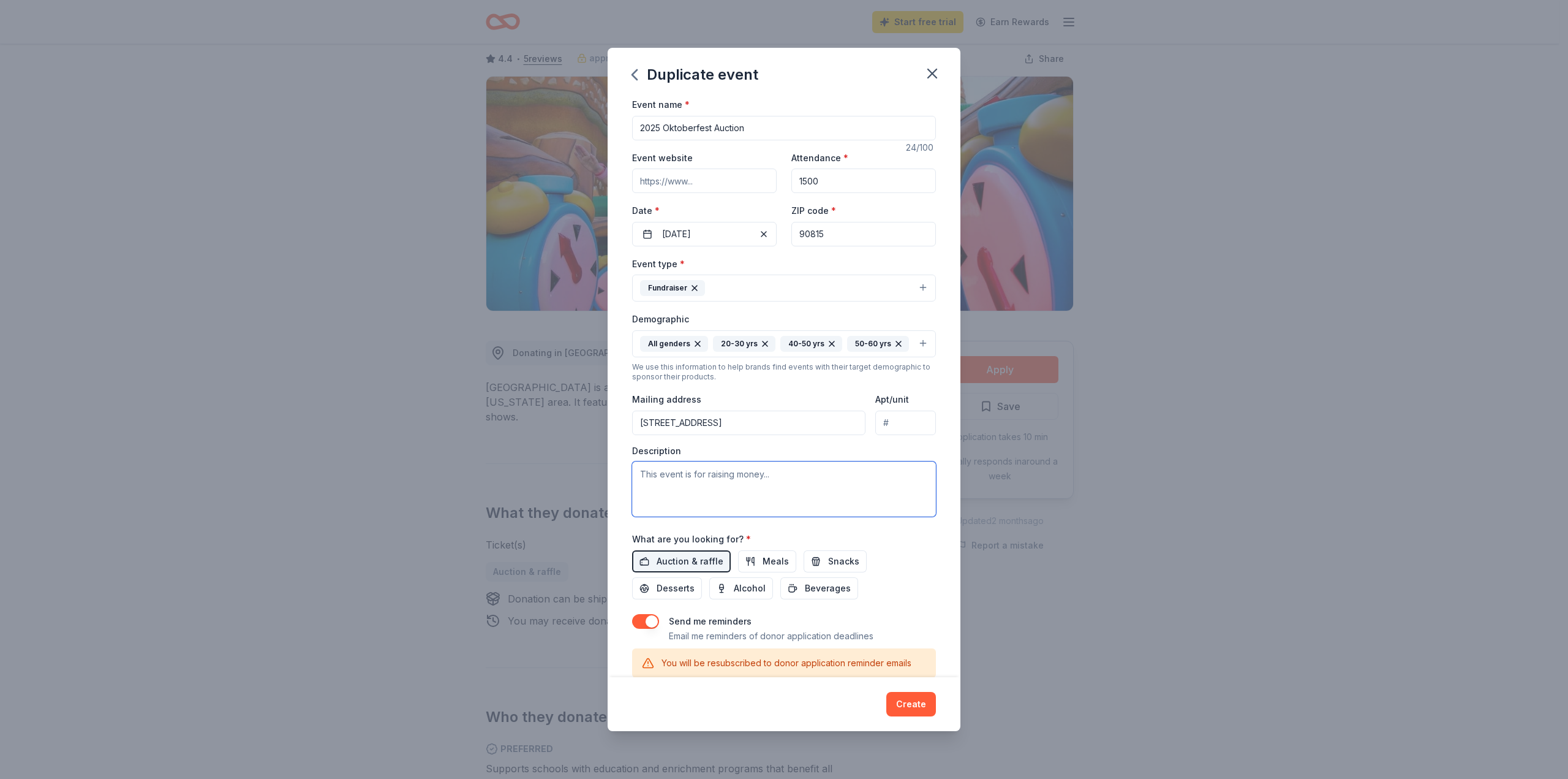
click at [723, 470] on textarea at bounding box center [784, 489] width 304 height 55
paste textarea "[GEOGRAPHIC_DATA][PERSON_NAME] in [GEOGRAPHIC_DATA], [US_STATE] is pleased to a…"
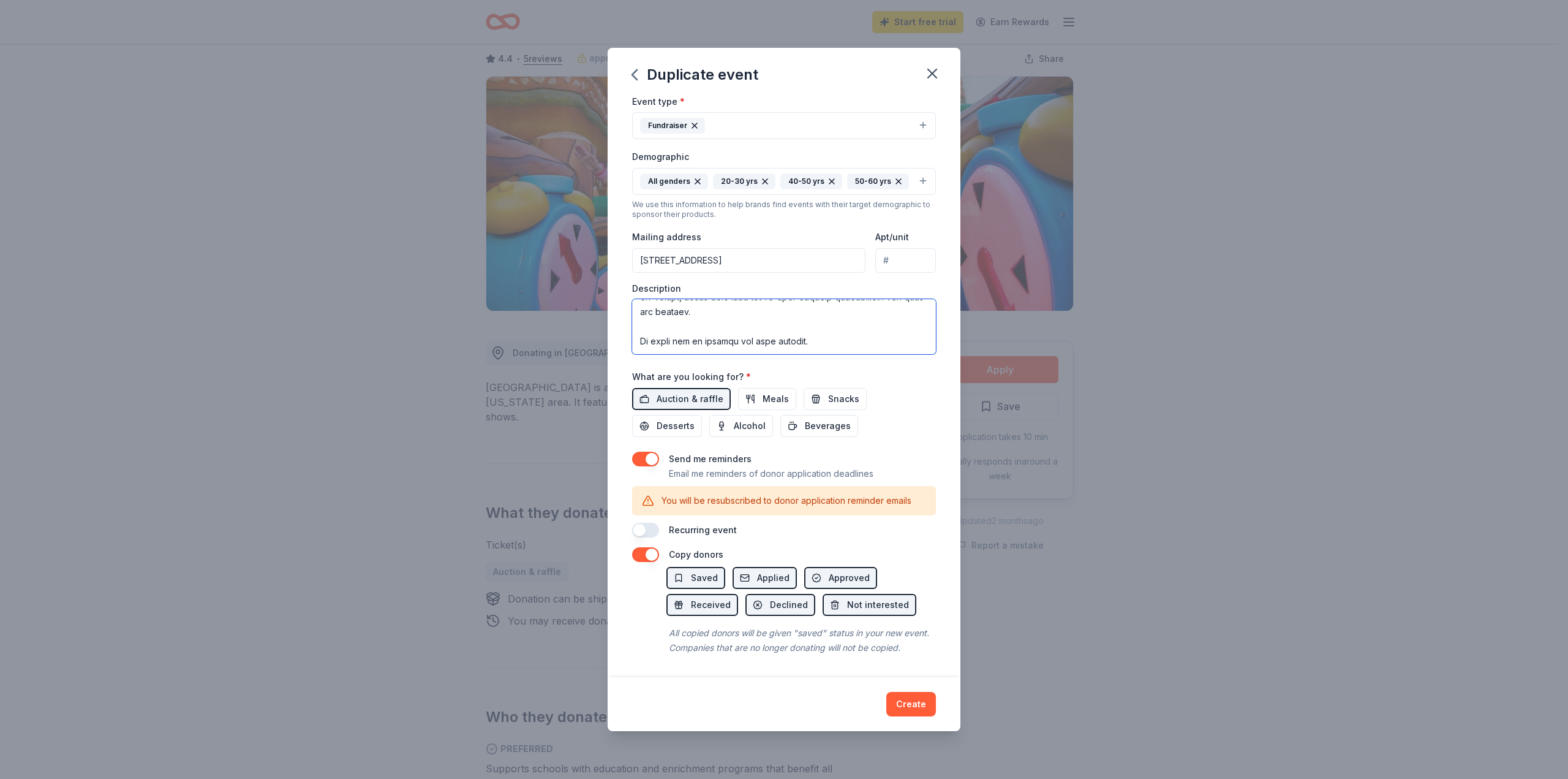
scroll to position [173, 0]
type textarea "[GEOGRAPHIC_DATA][PERSON_NAME] in [GEOGRAPHIC_DATA], [US_STATE] is pleased to a…"
click at [649, 452] on button "button" at bounding box center [645, 459] width 27 height 15
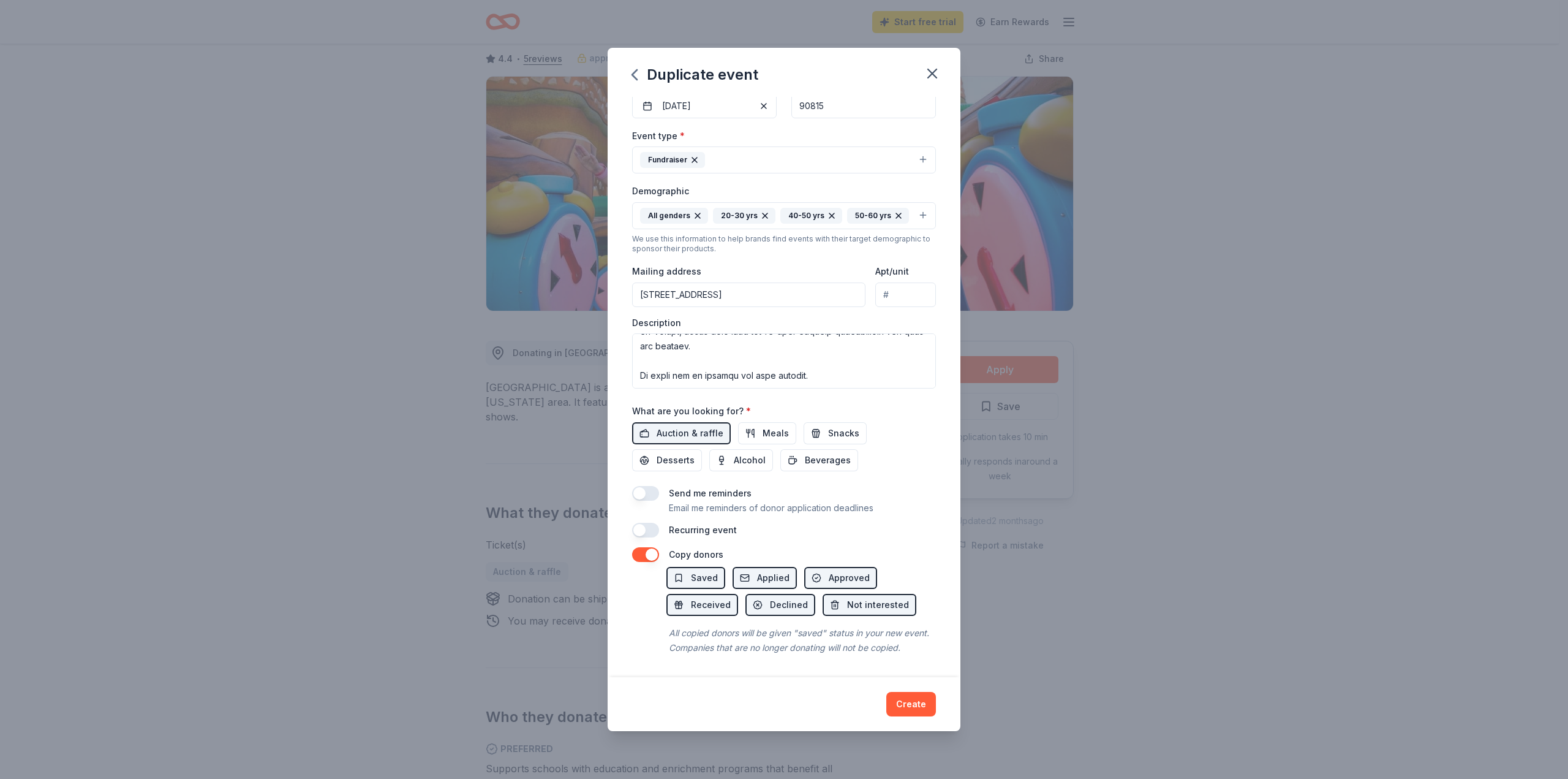
scroll to position [138, 0]
click at [650, 486] on button "button" at bounding box center [645, 493] width 27 height 15
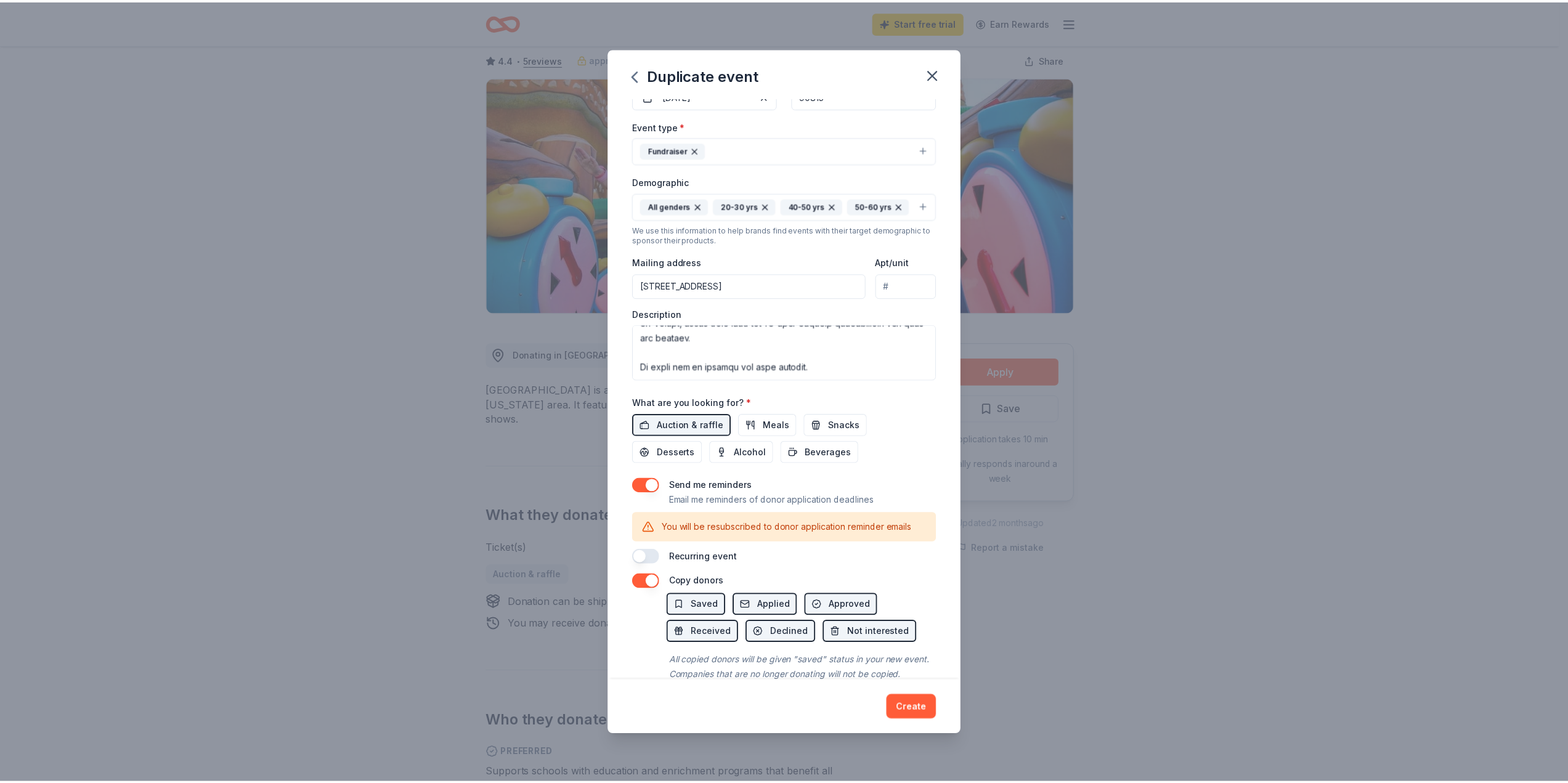
scroll to position [174, 0]
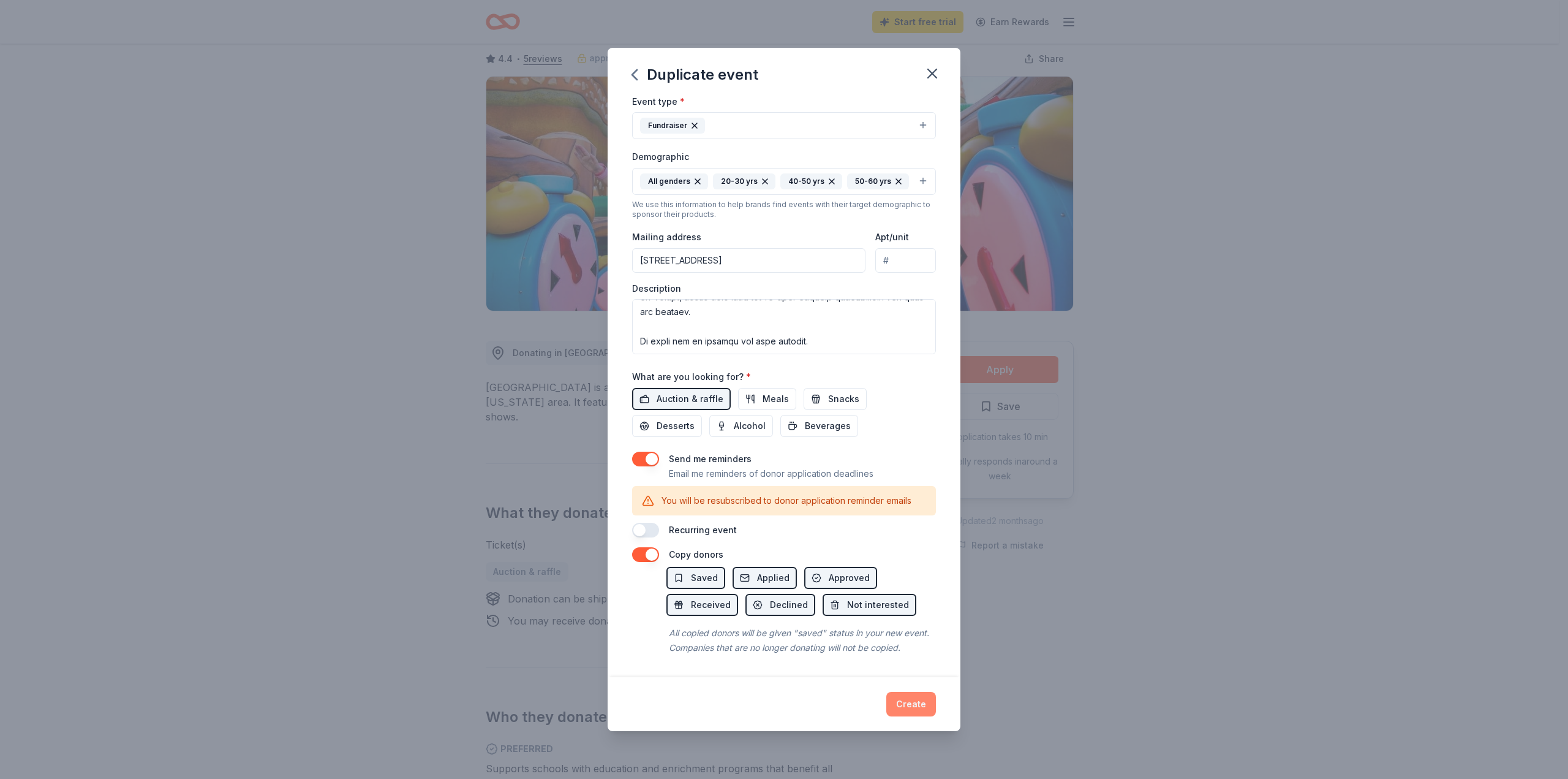
click at [913, 699] on button "Create" at bounding box center [911, 704] width 50 height 25
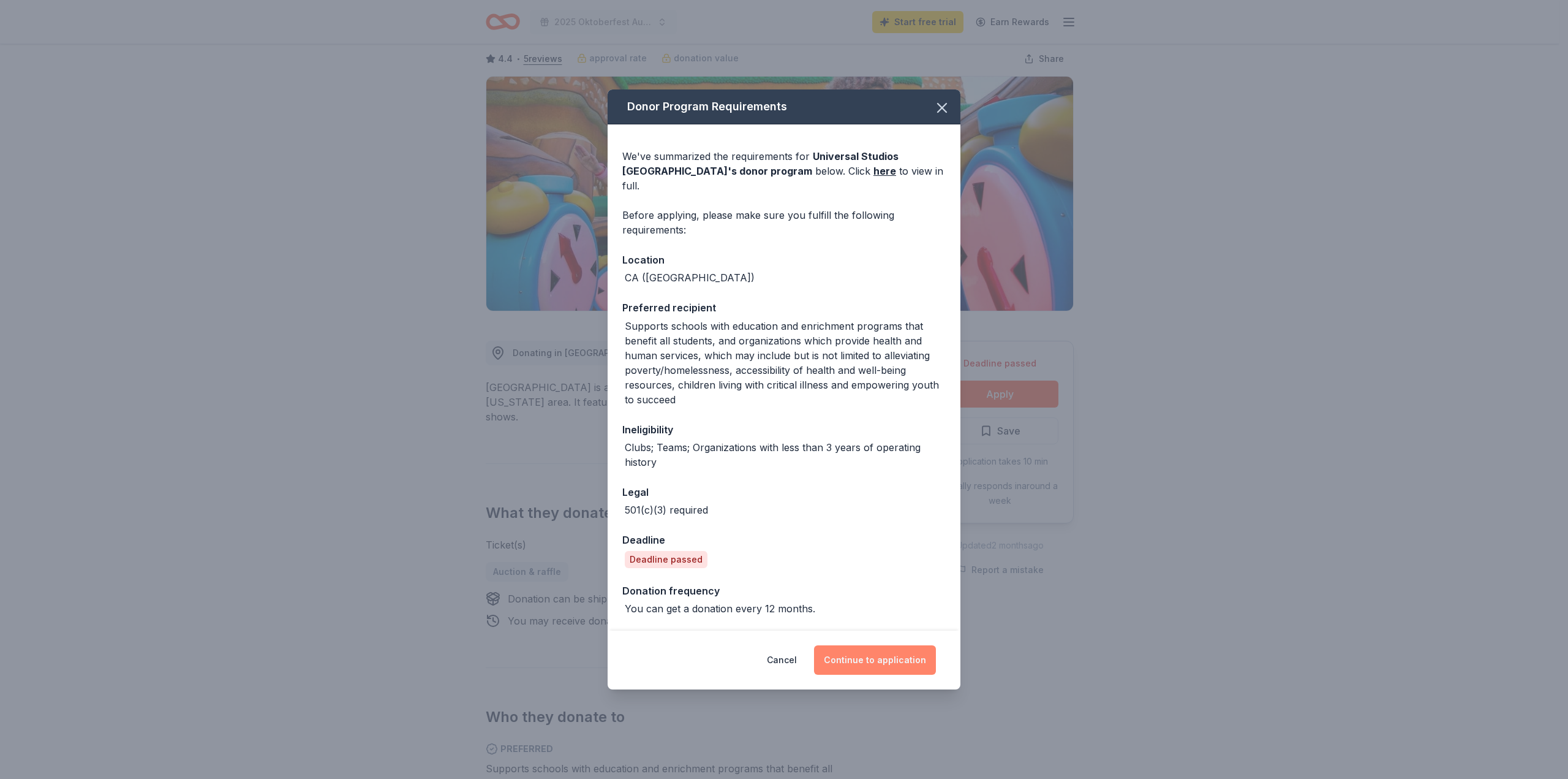
click at [895, 661] on button "Continue to application" at bounding box center [875, 660] width 122 height 29
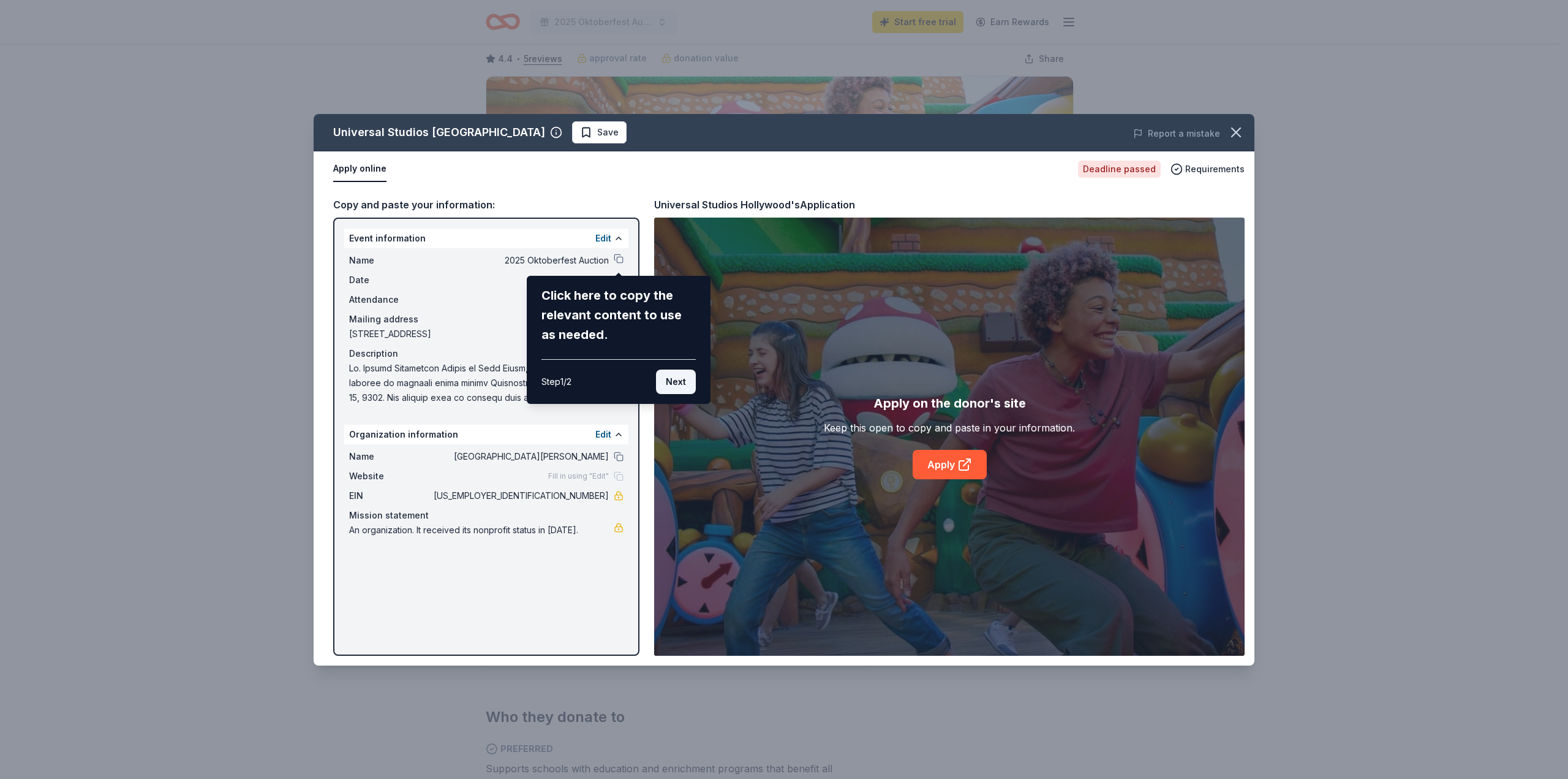
click at [680, 378] on button "Next" at bounding box center [676, 382] width 40 height 25
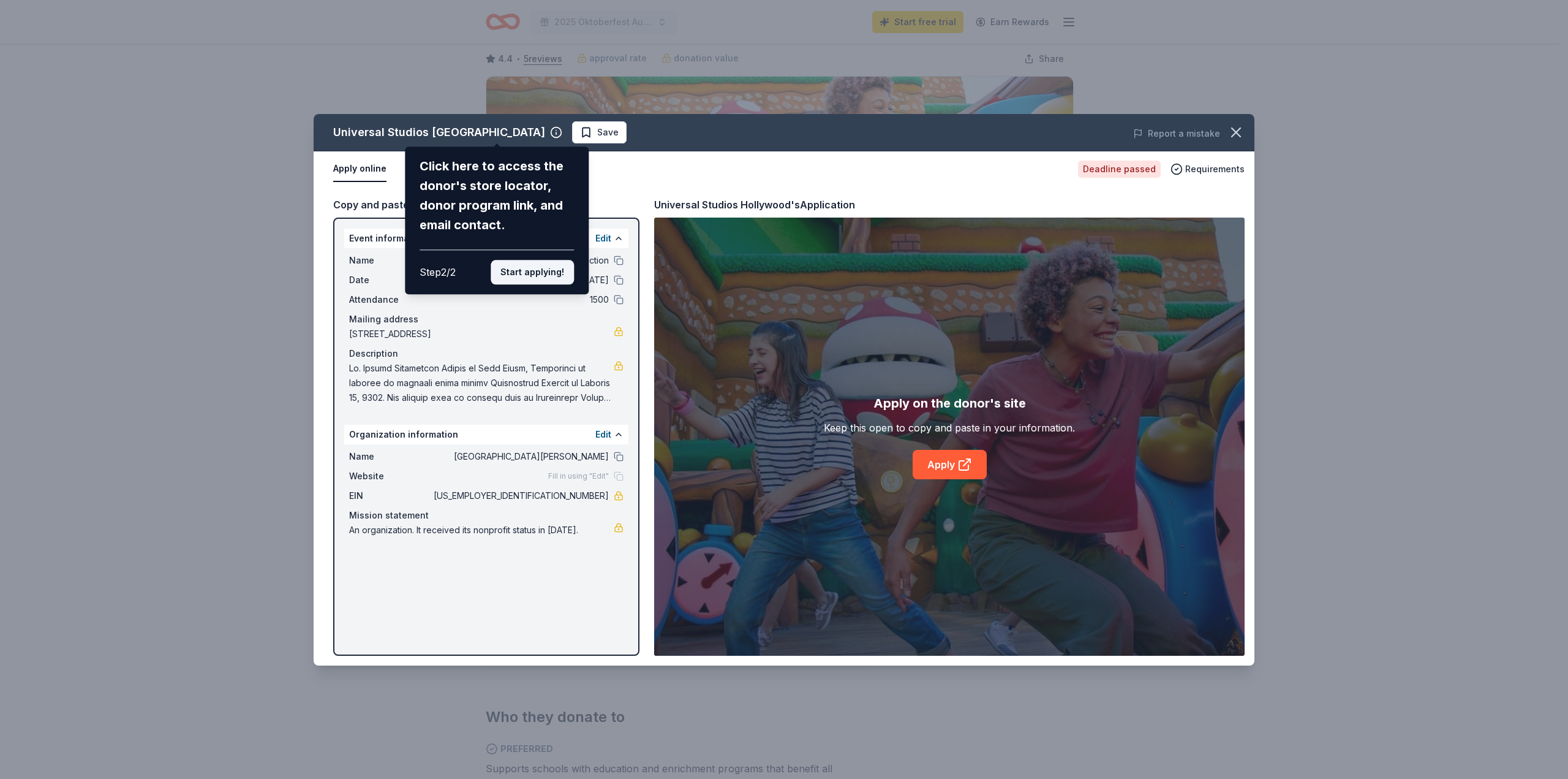
click at [538, 277] on button "Start applying!" at bounding box center [532, 272] width 83 height 25
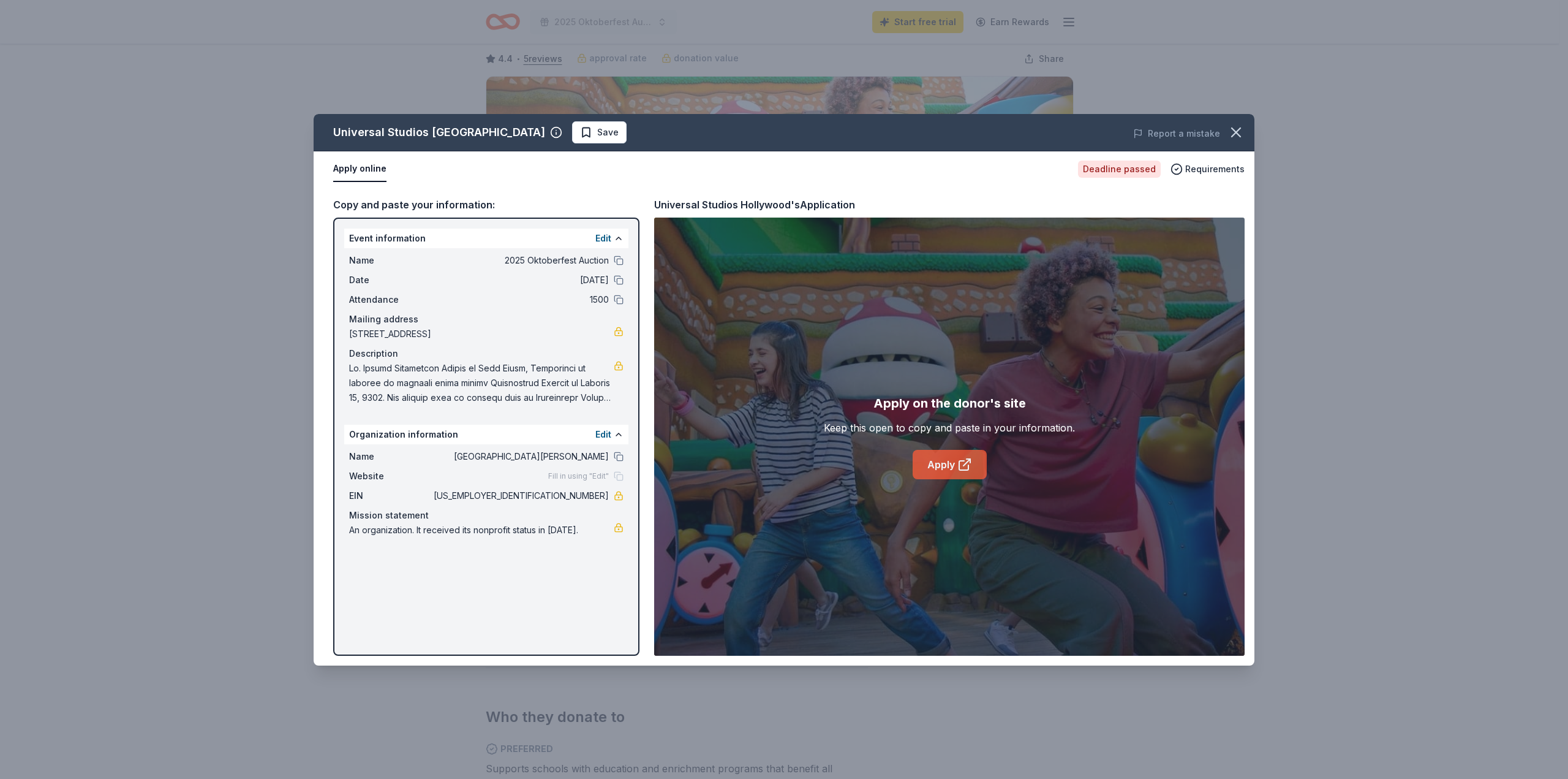
click at [946, 462] on link "Apply" at bounding box center [950, 465] width 74 height 29
click at [1237, 128] on icon "button" at bounding box center [1236, 132] width 17 height 17
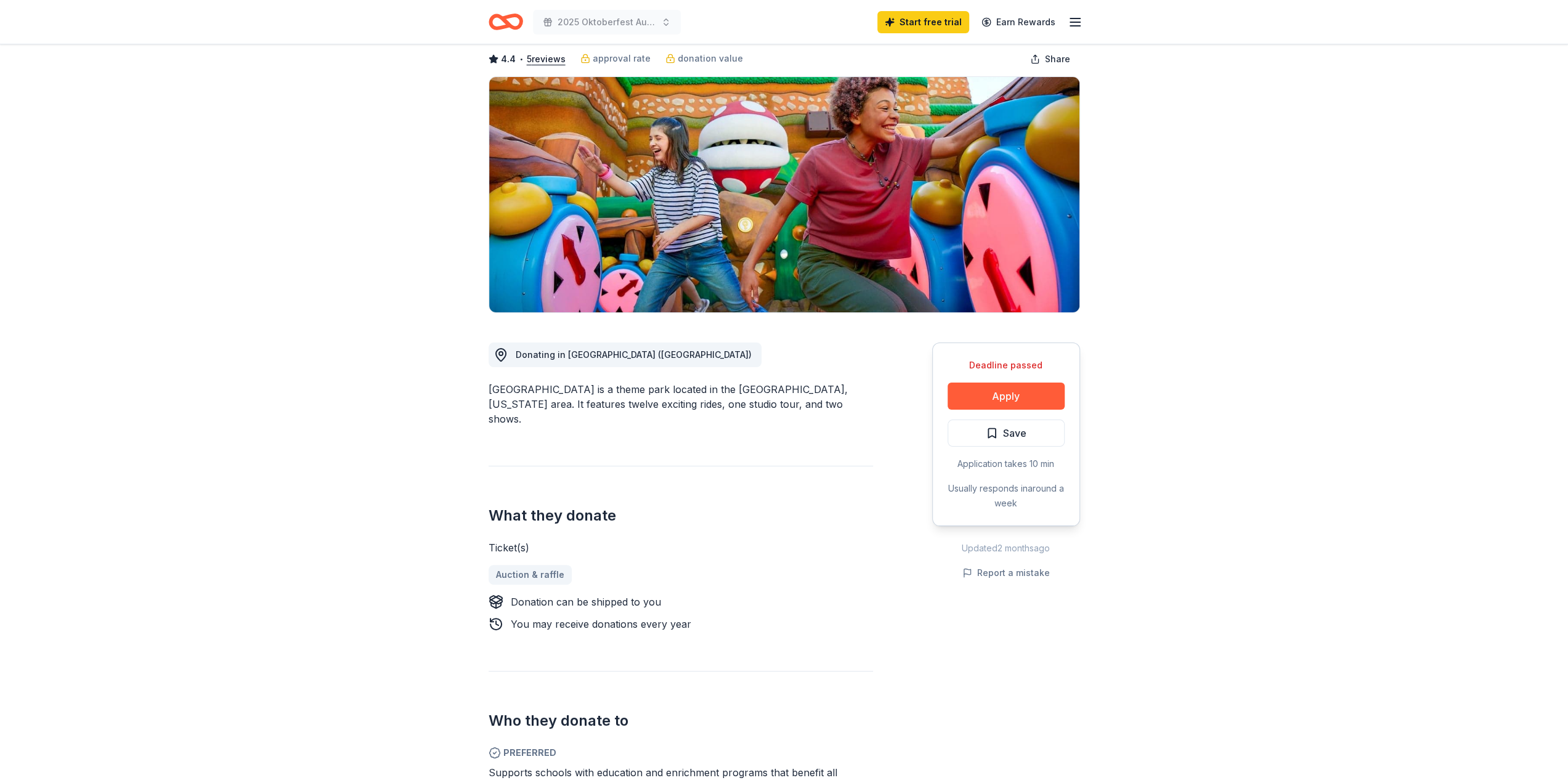
click at [511, 20] on icon "Home" at bounding box center [506, 22] width 35 height 29
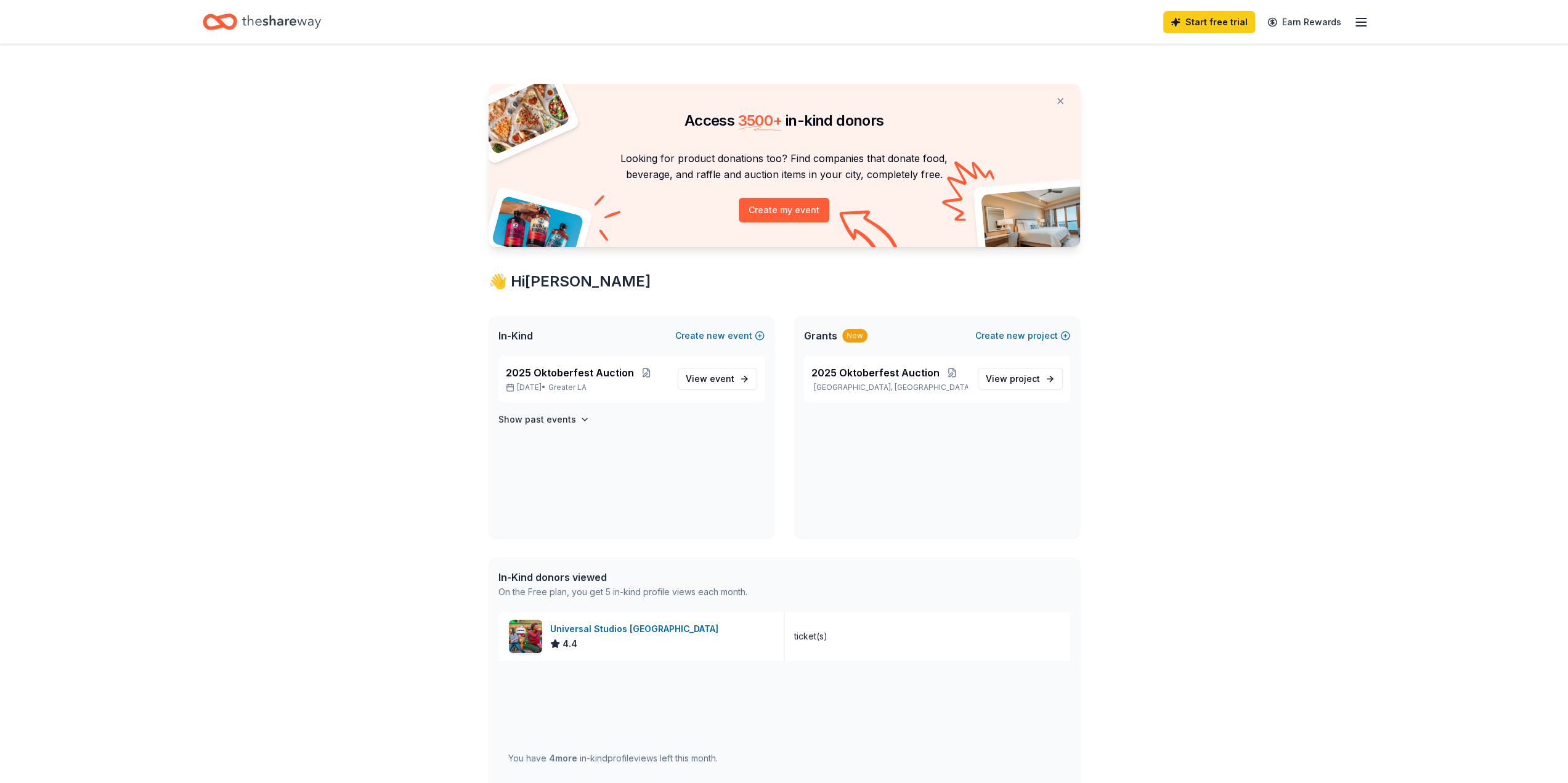
click at [1362, 26] on line "button" at bounding box center [1361, 26] width 10 height 0
click at [1217, 89] on link "Account" at bounding box center [1213, 95] width 39 height 12
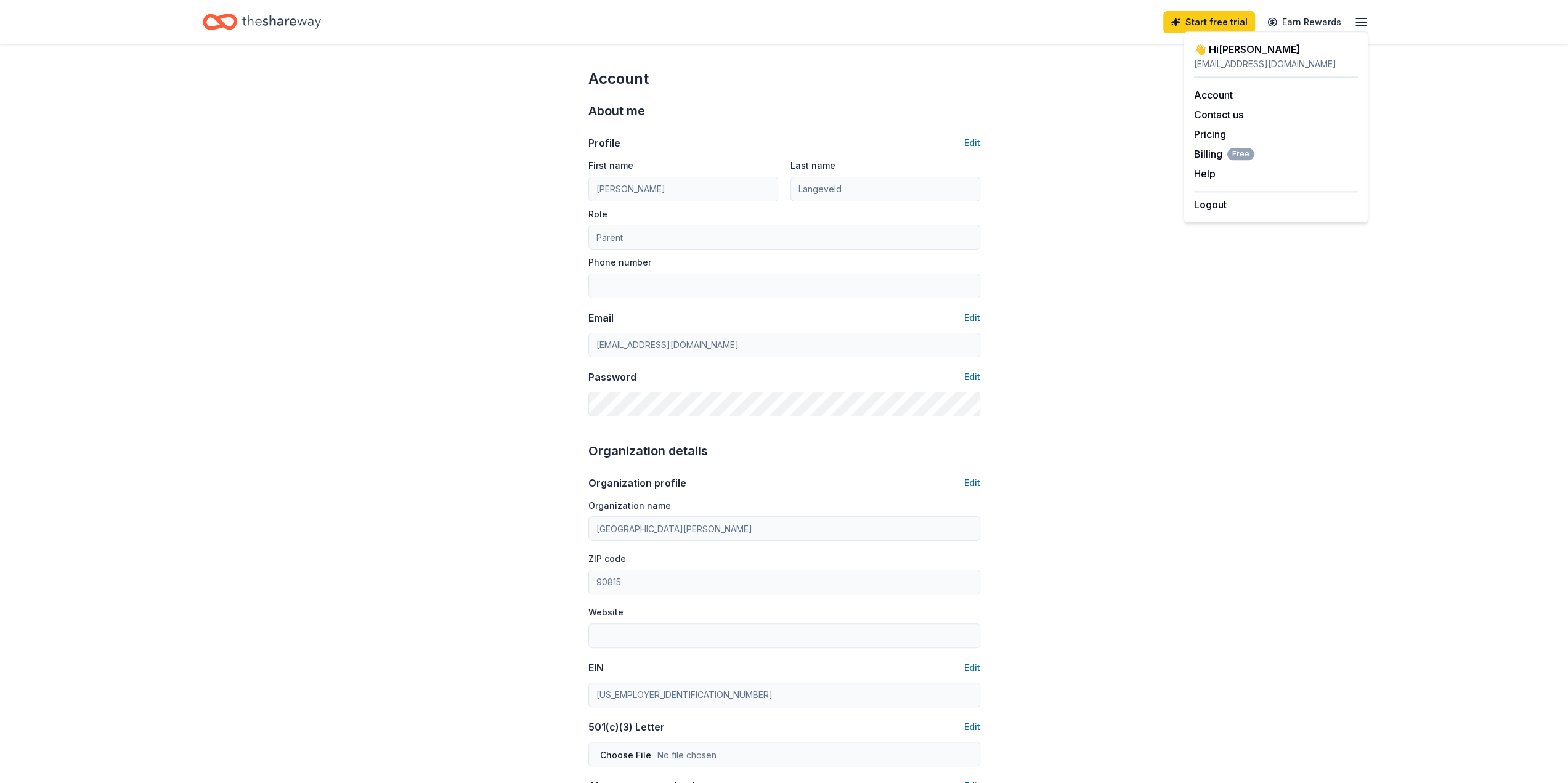
click at [244, 23] on icon "Home" at bounding box center [281, 22] width 79 height 14
click at [226, 23] on icon "Home" at bounding box center [219, 22] width 35 height 29
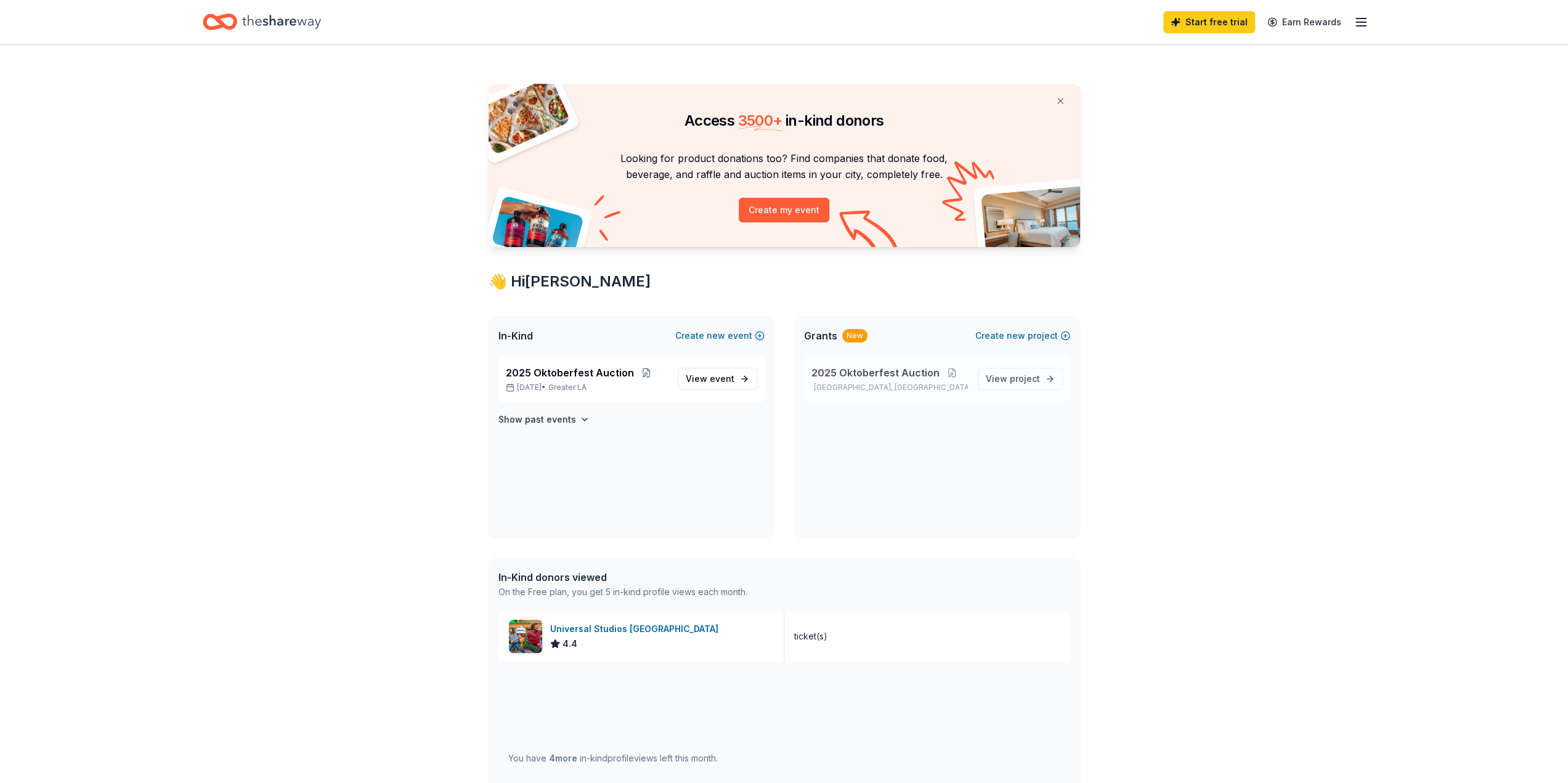
click at [876, 375] on span "2025 Oktoberfest Auction" at bounding box center [876, 372] width 128 height 15
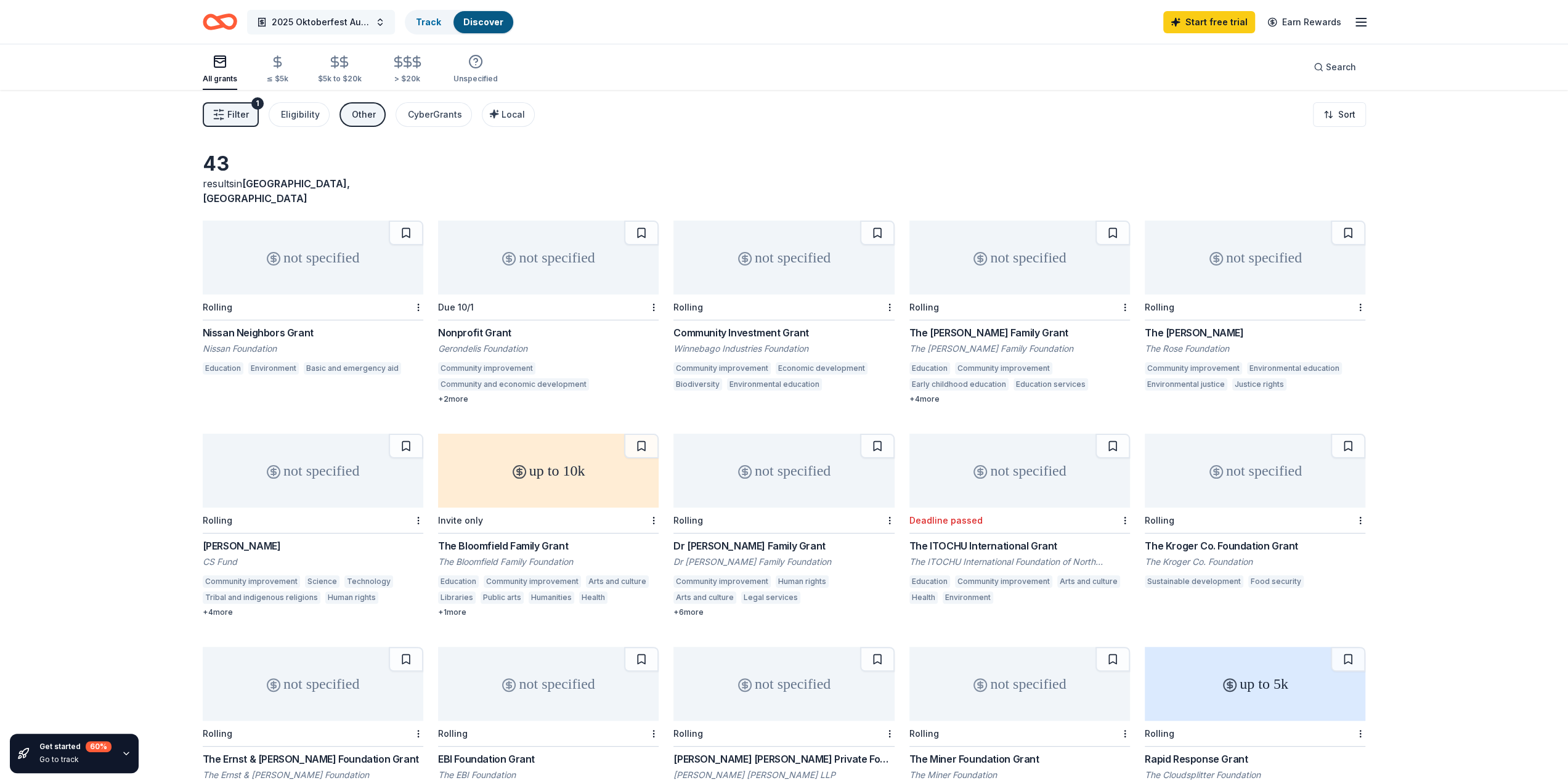
click at [378, 22] on button "2025 Oktoberfest Auction" at bounding box center [321, 22] width 148 height 25
click at [378, 21] on button "2025 Oktoberfest Auction" at bounding box center [321, 22] width 148 height 25
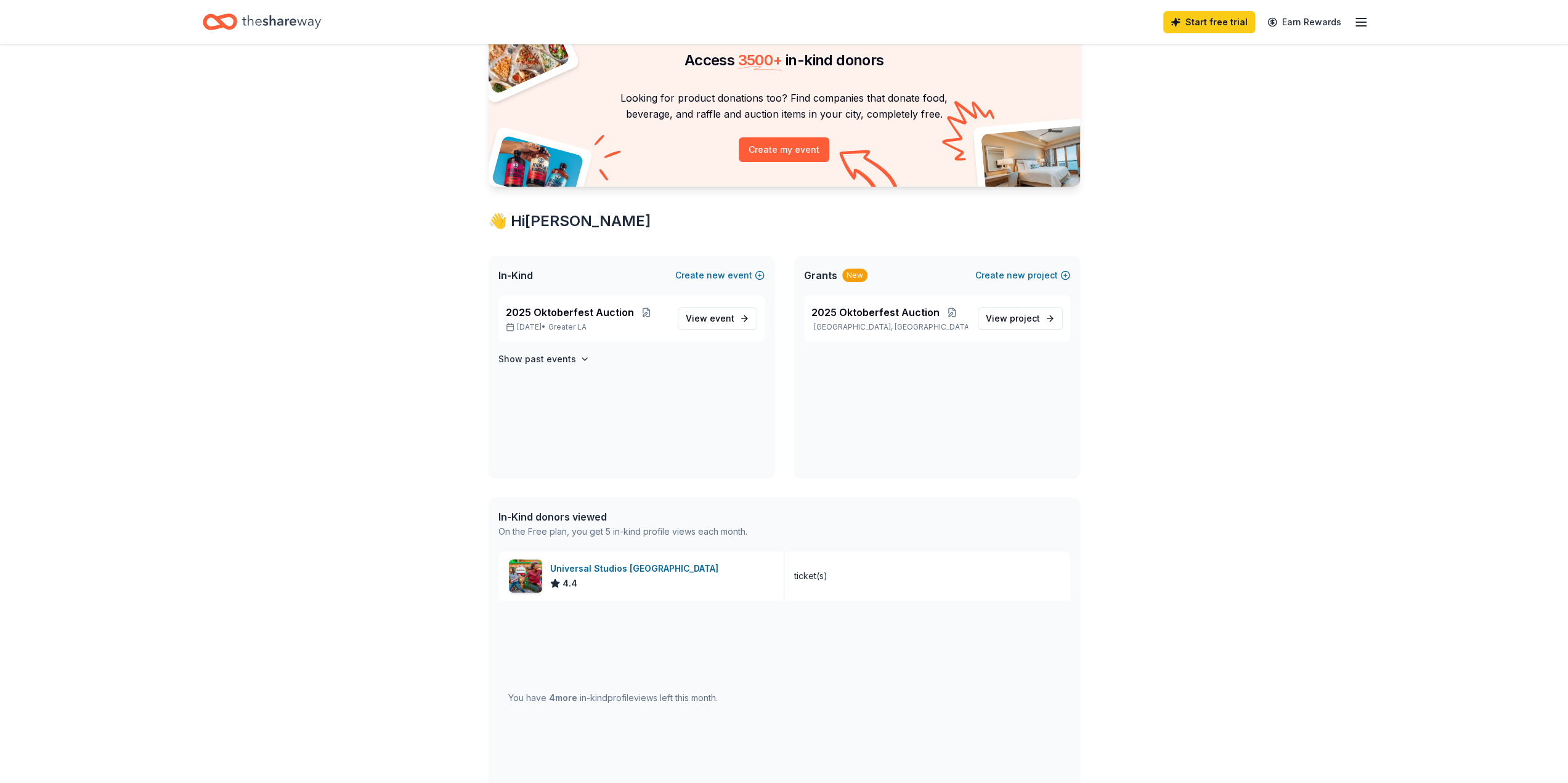
scroll to position [62, 0]
drag, startPoint x: 1047, startPoint y: 315, endPoint x: 1348, endPoint y: 300, distance: 301.4
click at [1348, 300] on div "Access 3500 + in-kind donors Looking for product donations too? Find companies …" at bounding box center [784, 494] width 1568 height 1023
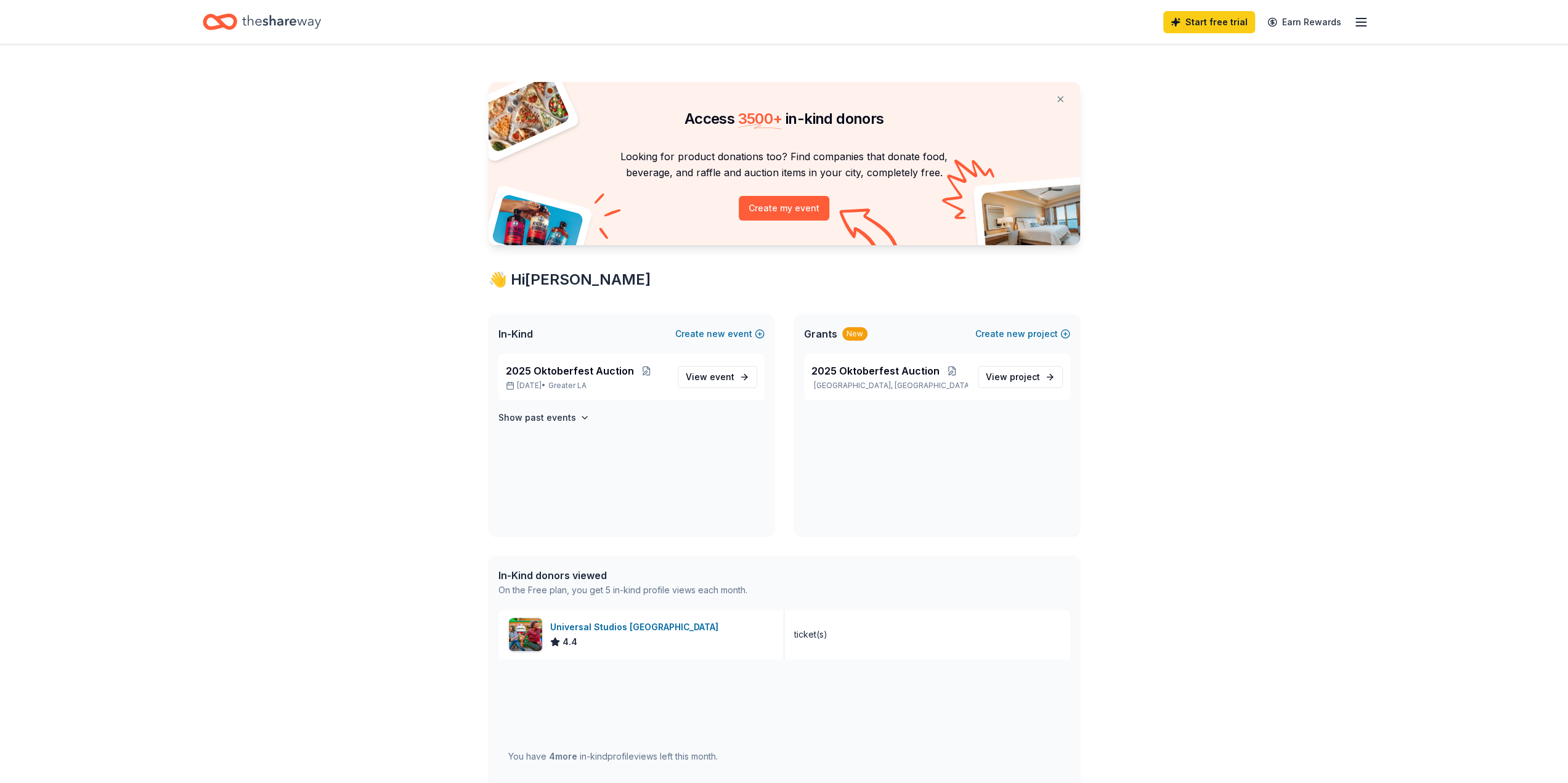
scroll to position [0, 0]
click at [1358, 22] on line "button" at bounding box center [1361, 22] width 10 height 0
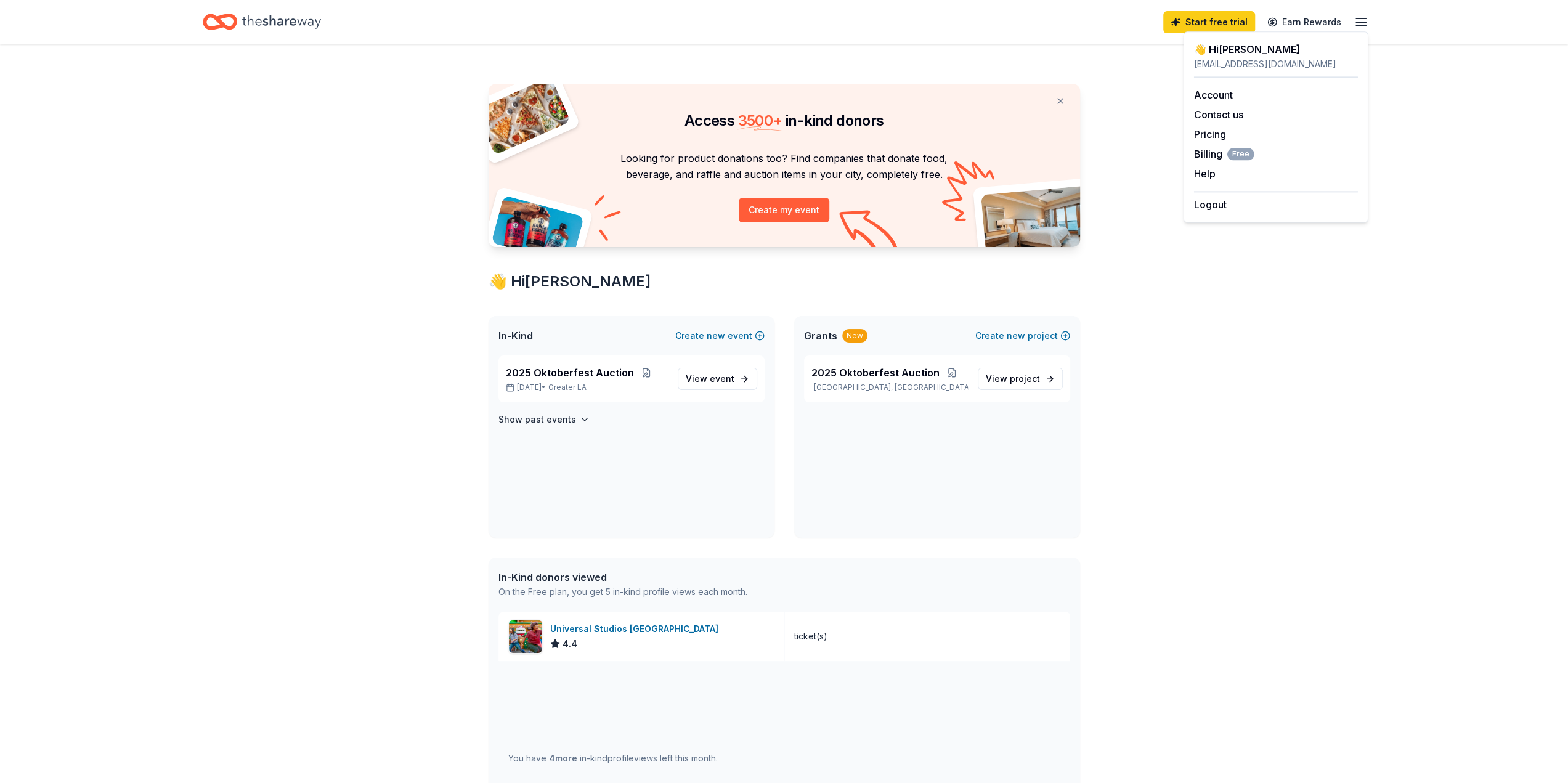
click at [1358, 22] on line "button" at bounding box center [1361, 22] width 10 height 0
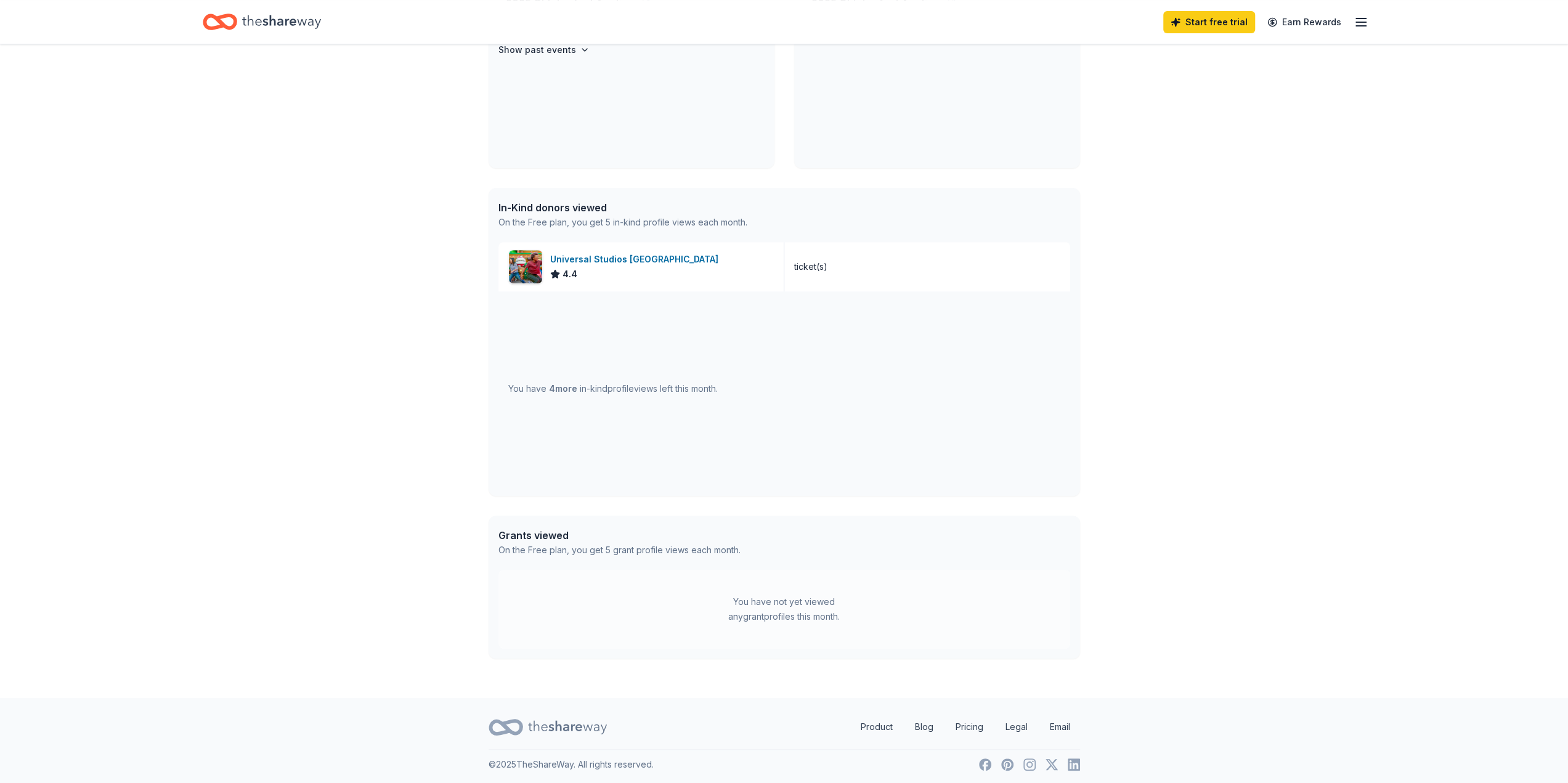
scroll to position [372, 0]
click at [562, 388] on span "4 more" at bounding box center [563, 386] width 29 height 11
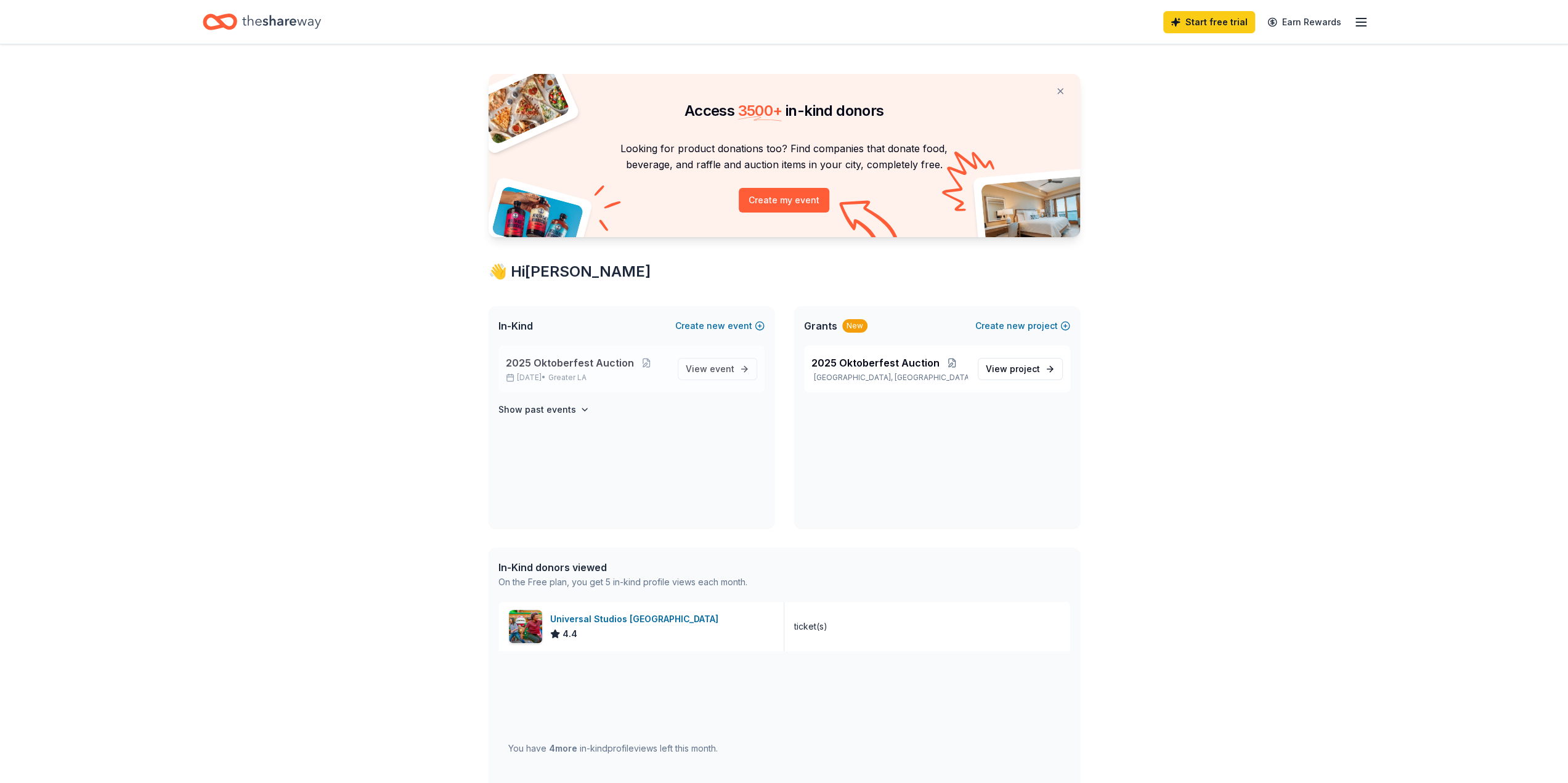
scroll to position [0, 0]
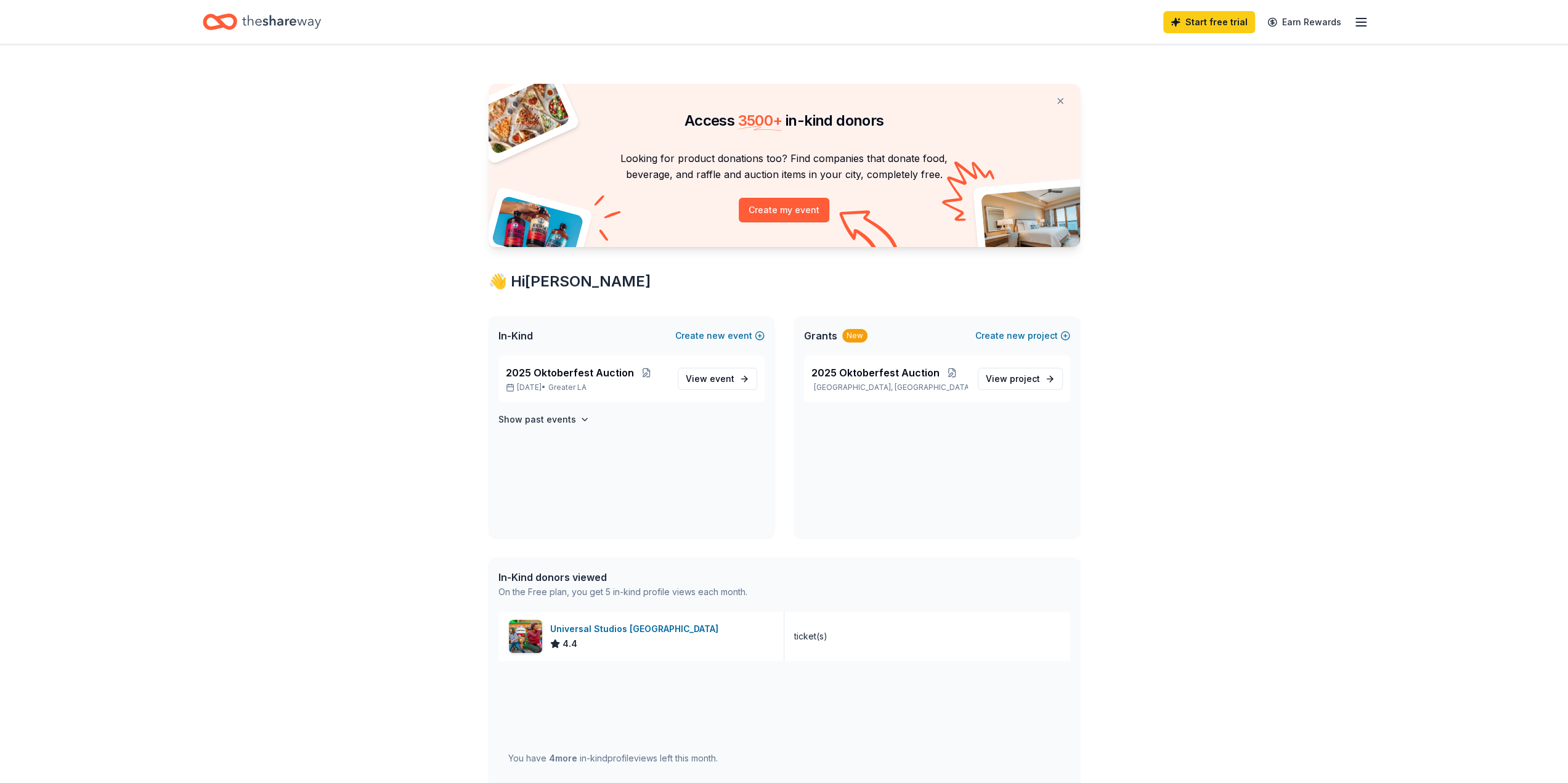
click at [217, 23] on icon "Home" at bounding box center [219, 22] width 35 height 29
click at [711, 376] on span "View event" at bounding box center [710, 378] width 49 height 15
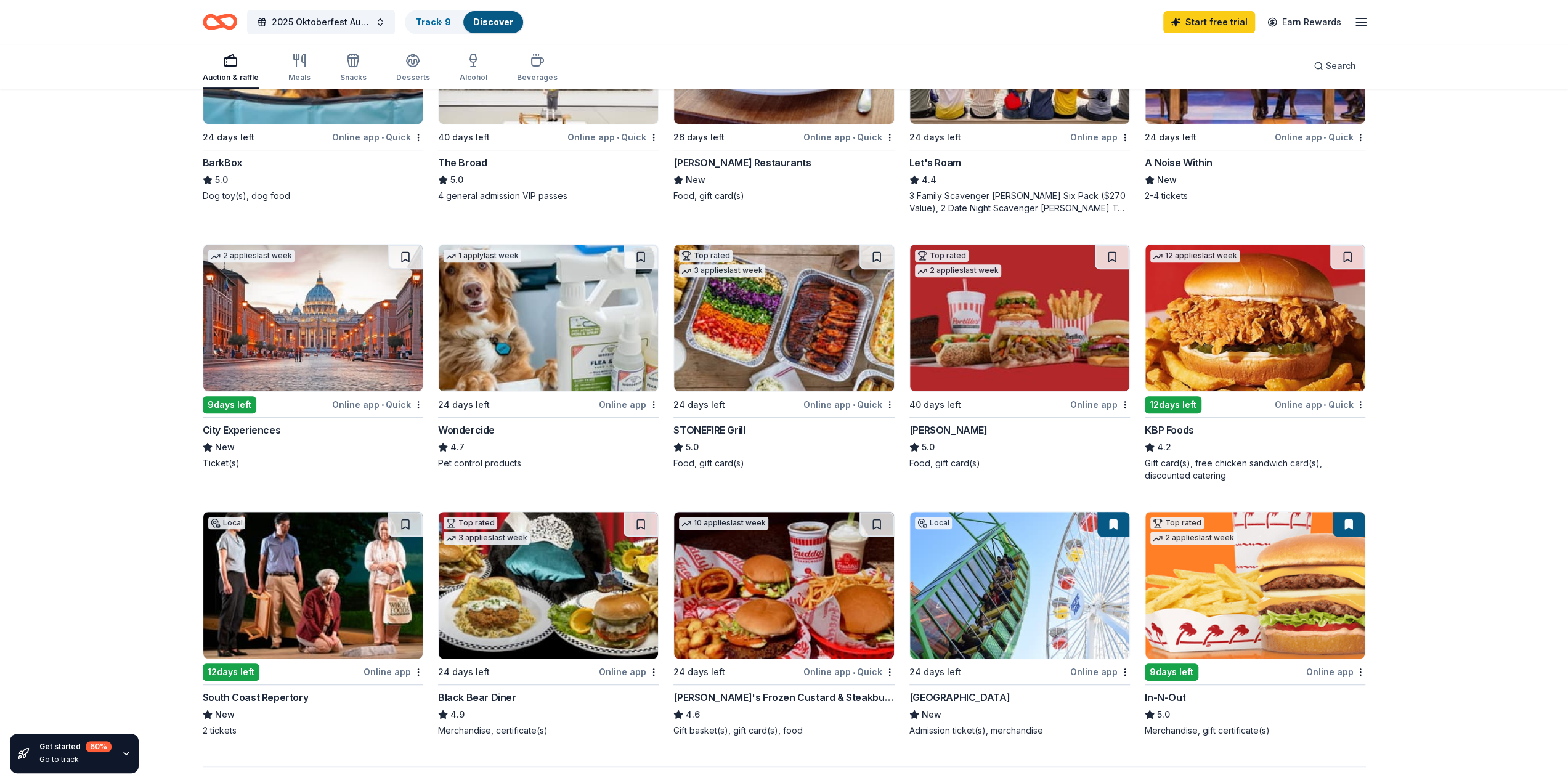
scroll to position [616, 0]
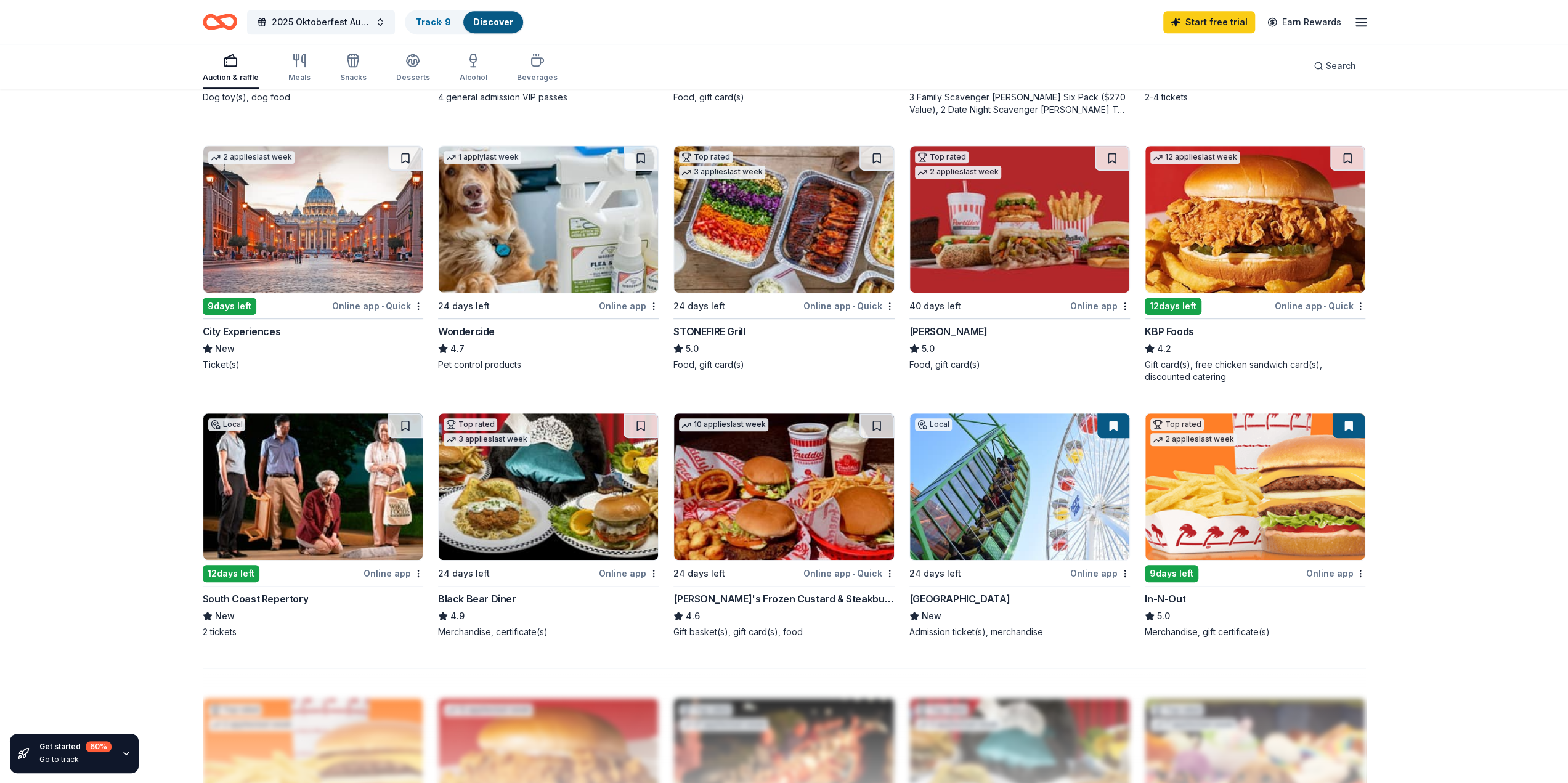
click at [1230, 503] on img at bounding box center [1255, 486] width 219 height 147
click at [985, 515] on img at bounding box center [1020, 486] width 219 height 147
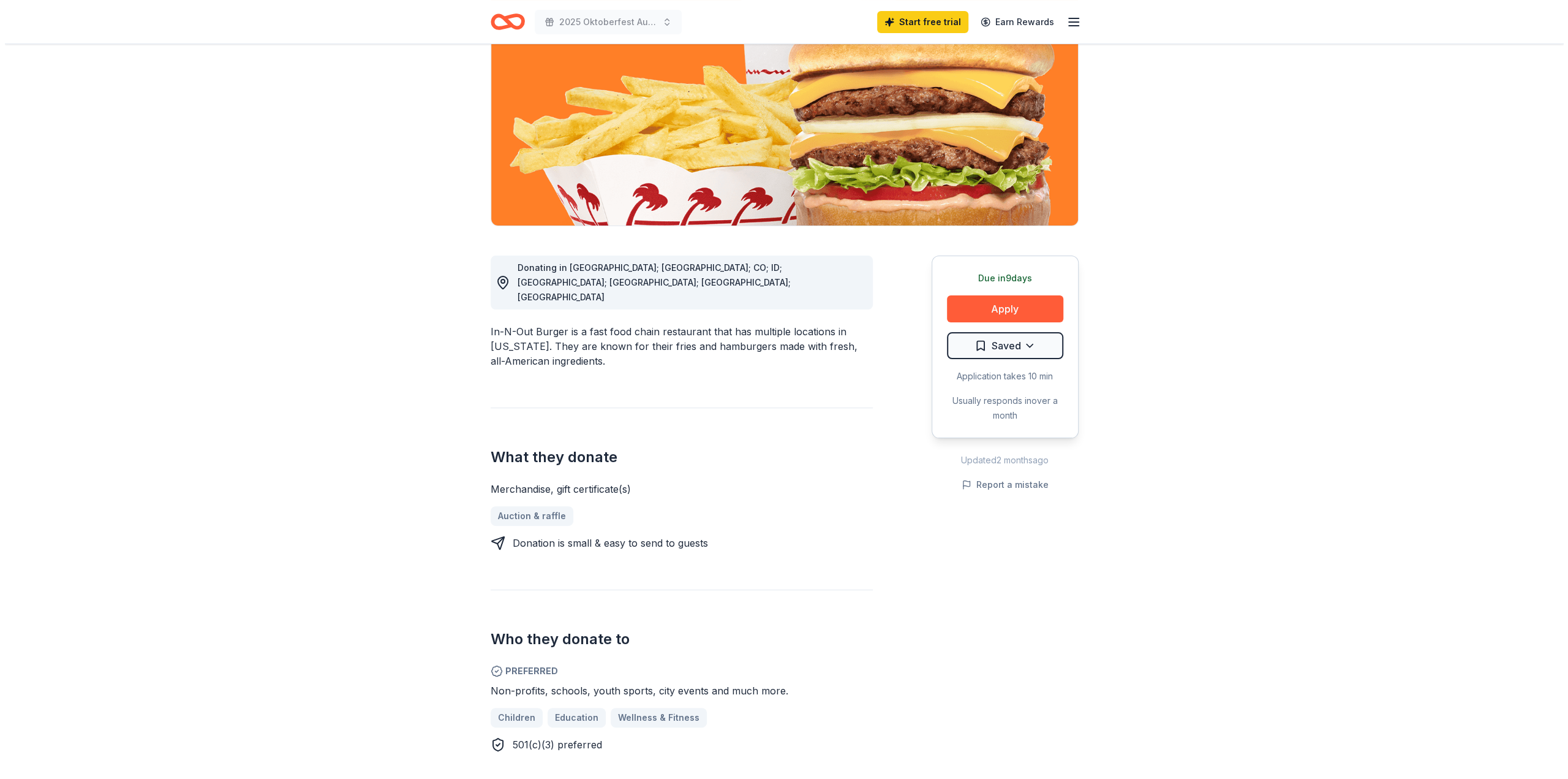
scroll to position [123, 0]
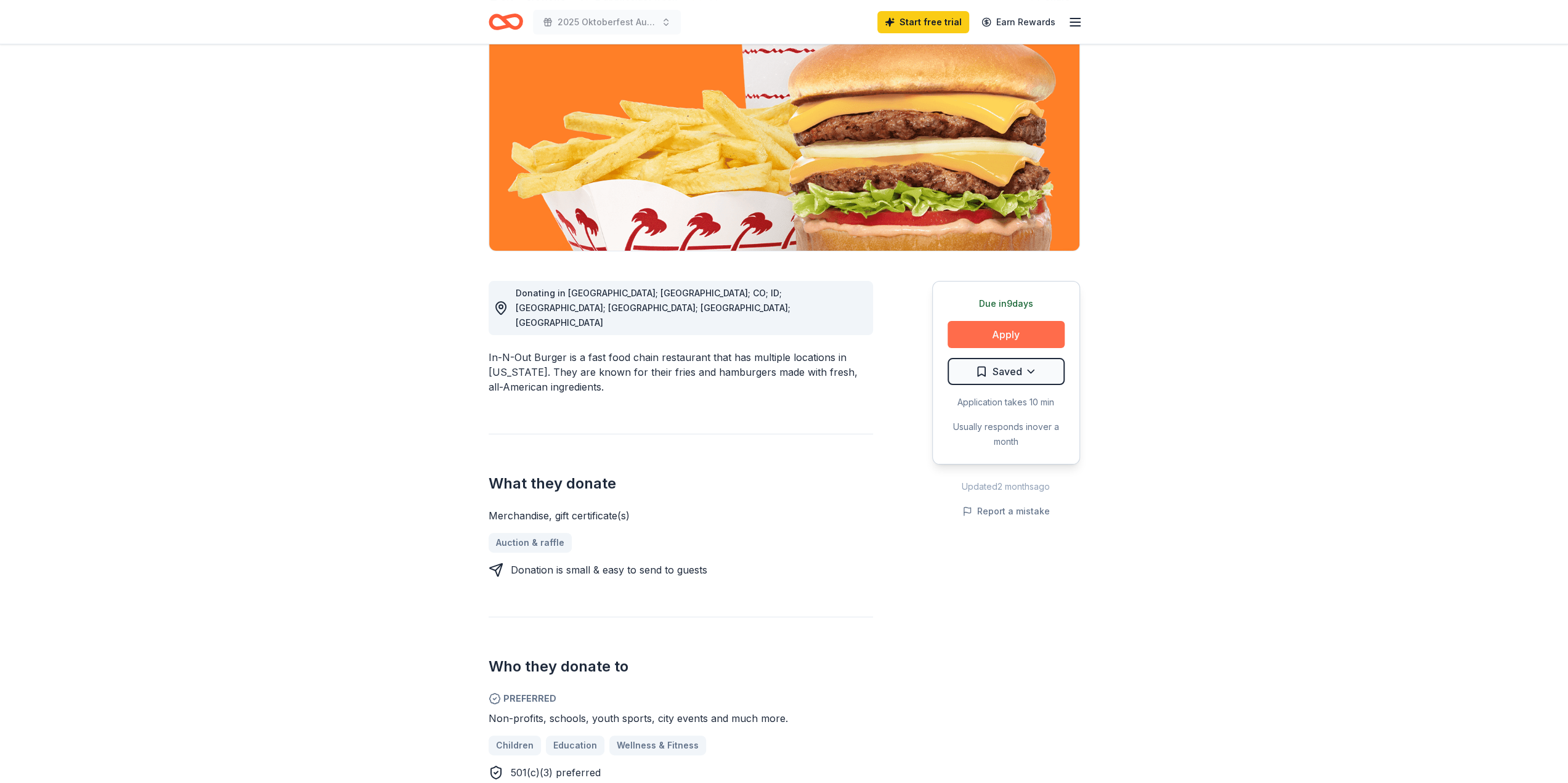
click at [1029, 327] on button "Apply" at bounding box center [1006, 334] width 117 height 27
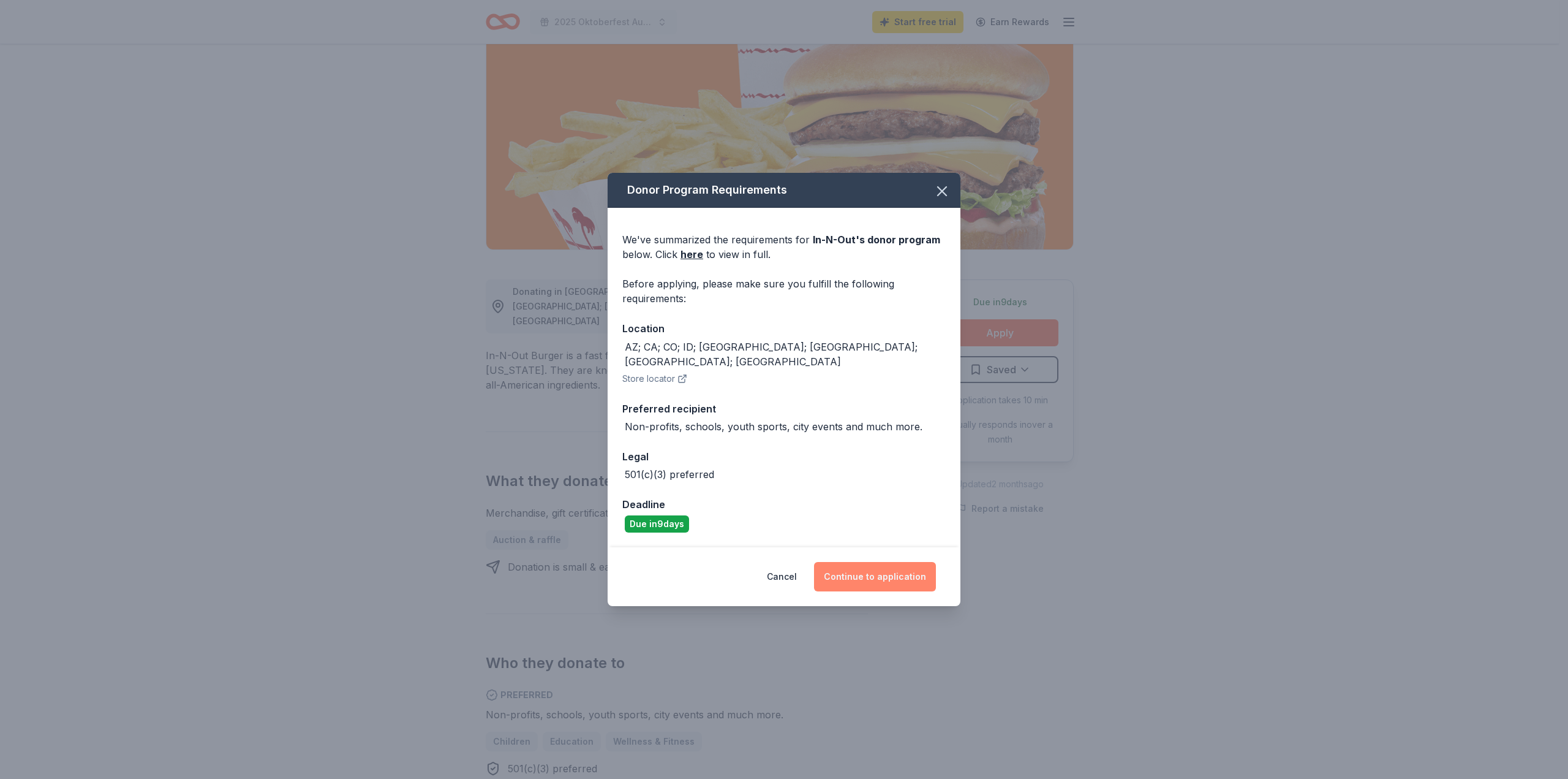
click at [892, 564] on button "Continue to application" at bounding box center [875, 576] width 122 height 29
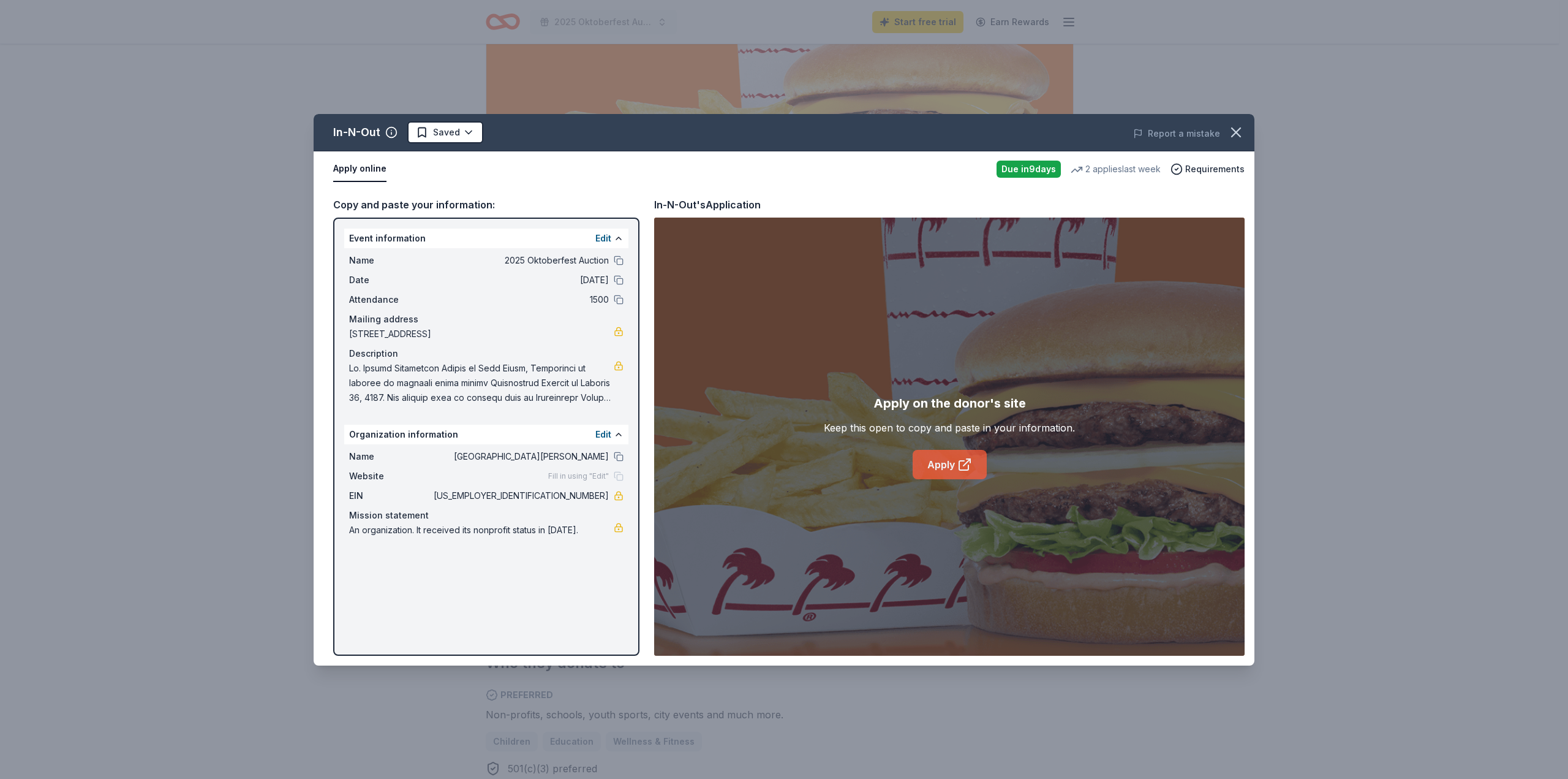
click at [954, 458] on link "Apply" at bounding box center [950, 465] width 74 height 29
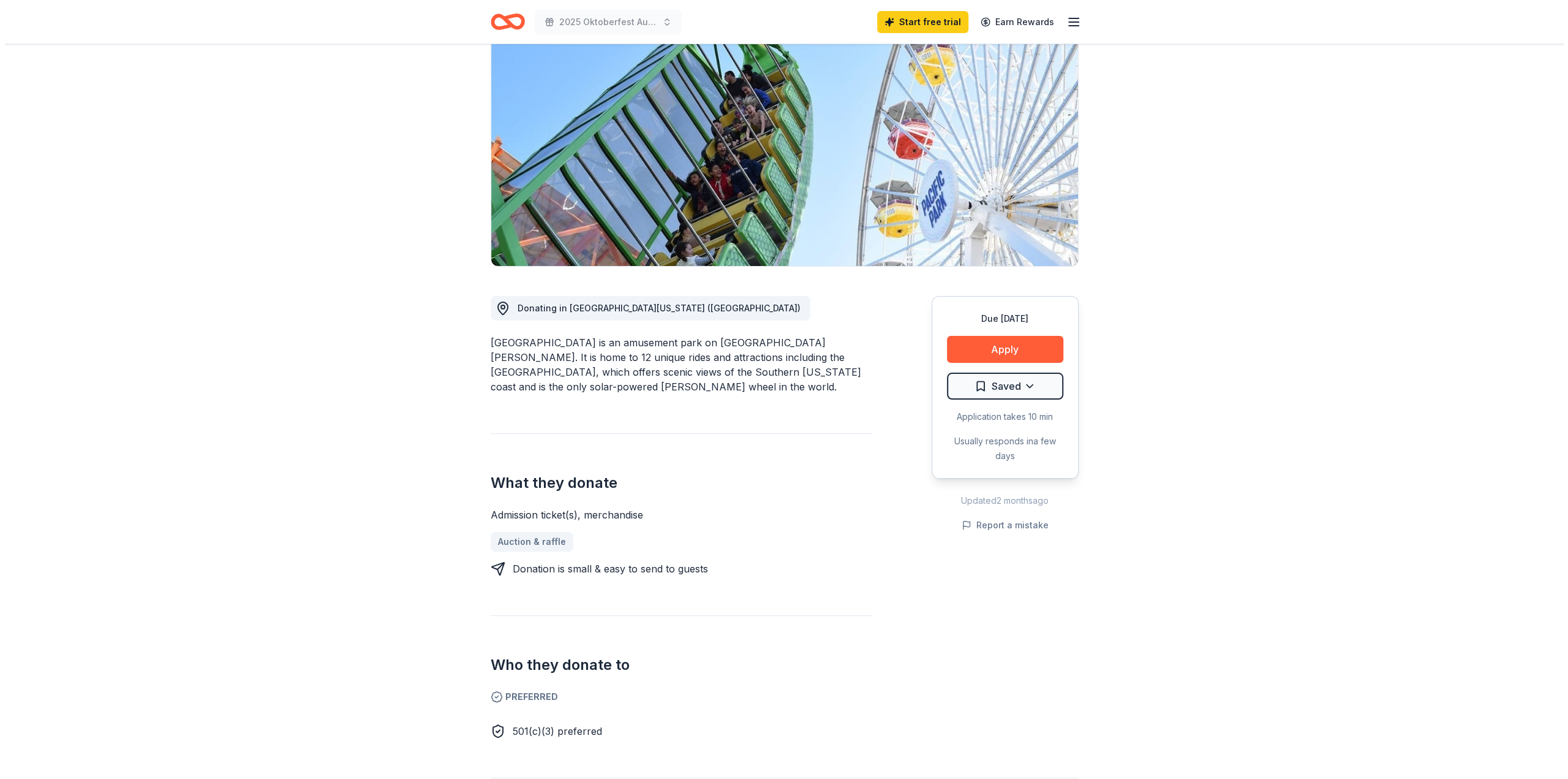
scroll to position [123, 0]
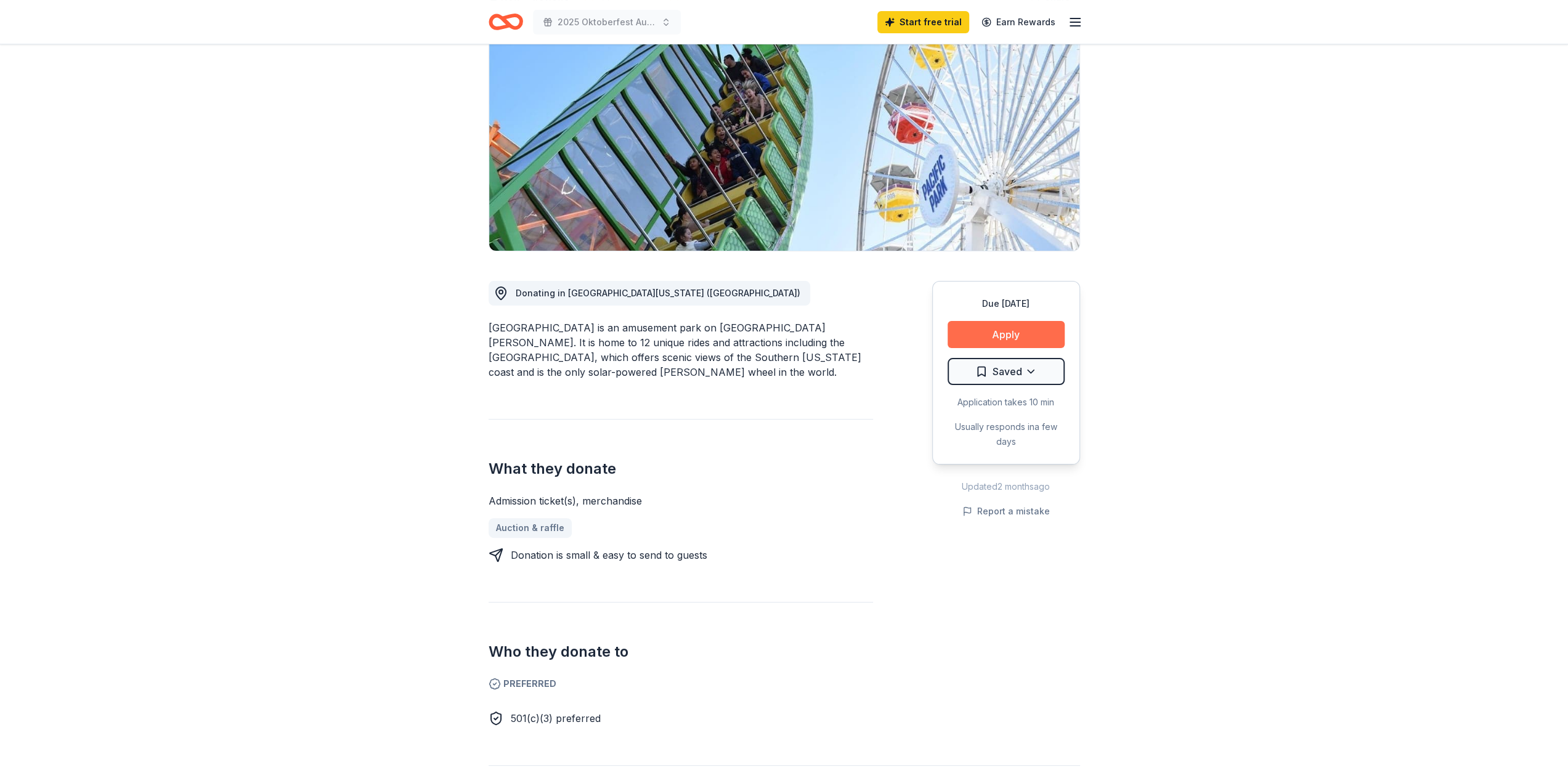
click at [1036, 334] on button "Apply" at bounding box center [1006, 334] width 117 height 27
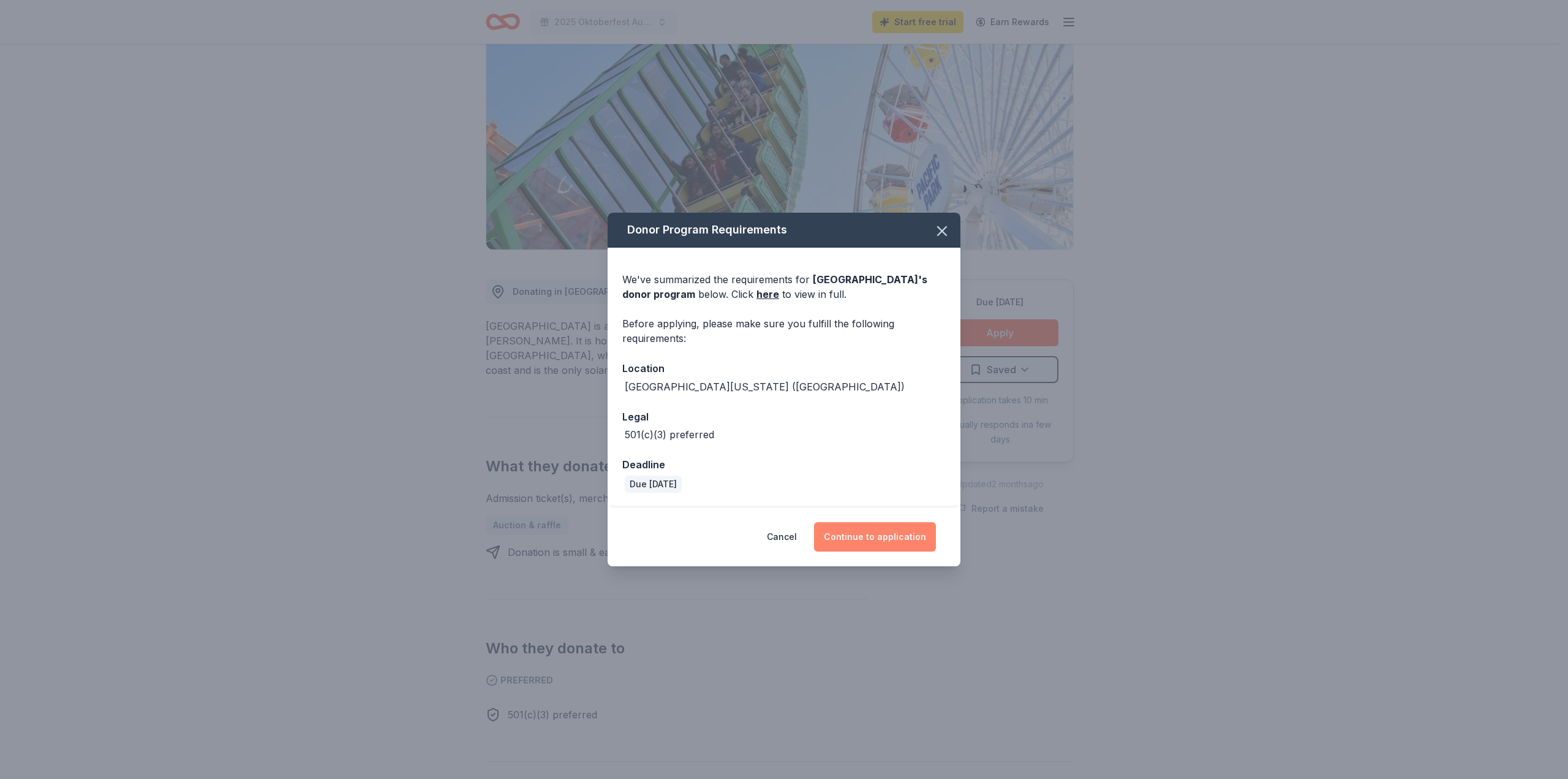
click at [878, 532] on button "Continue to application" at bounding box center [875, 537] width 122 height 29
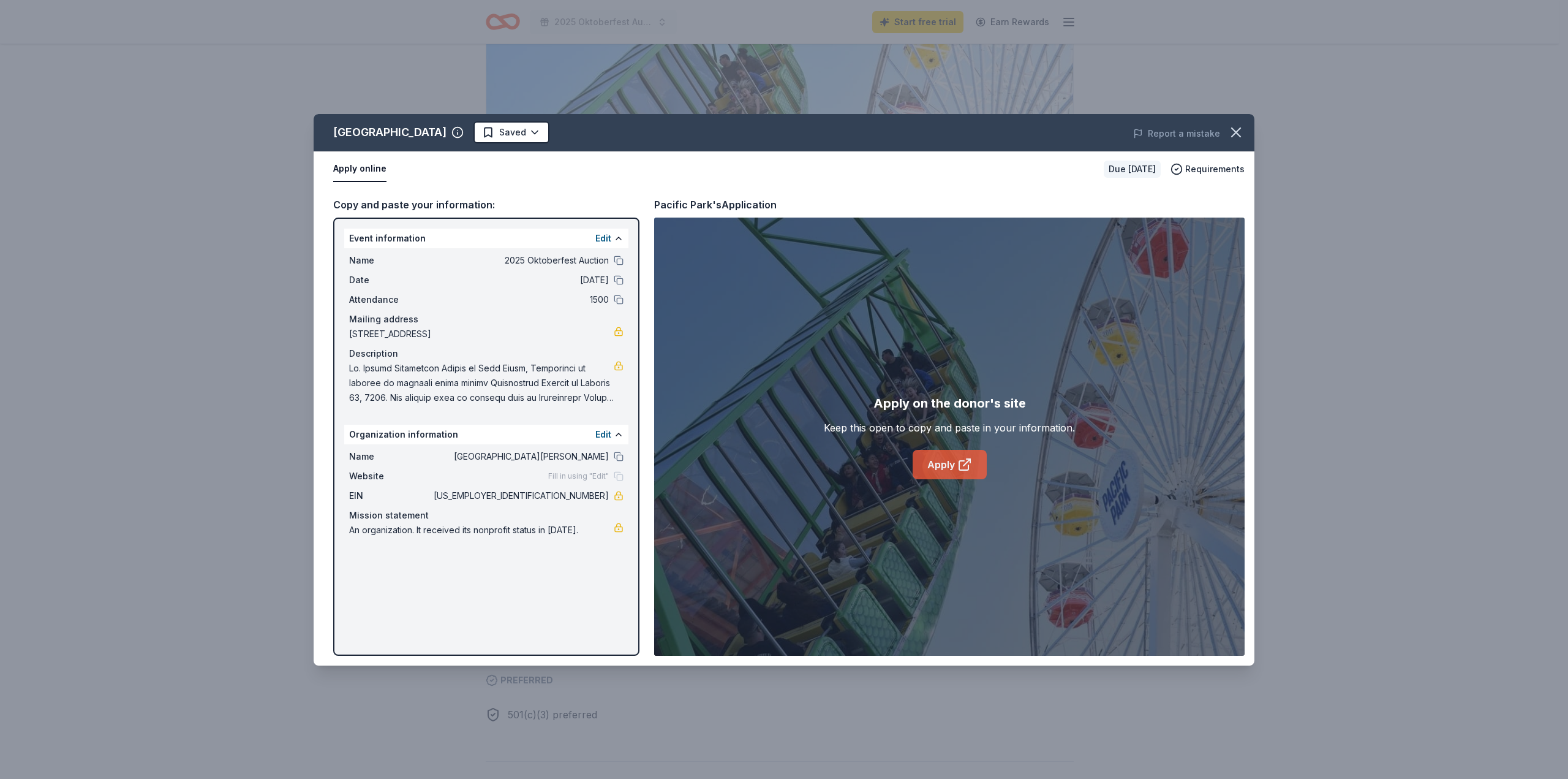
click at [942, 461] on link "Apply" at bounding box center [950, 465] width 74 height 29
